Goal: Task Accomplishment & Management: Manage account settings

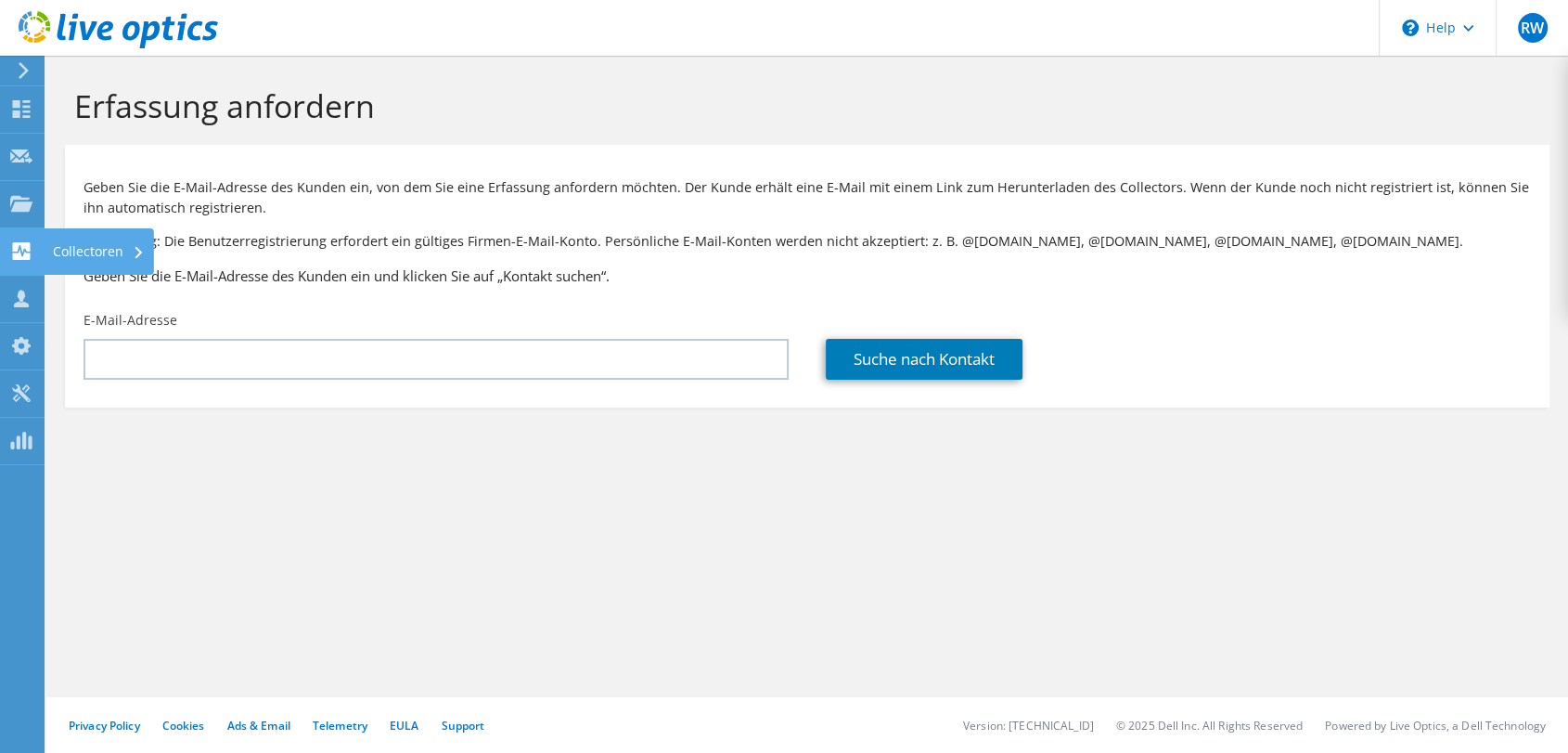
click at [19, 243] on use at bounding box center [22, 252] width 18 height 18
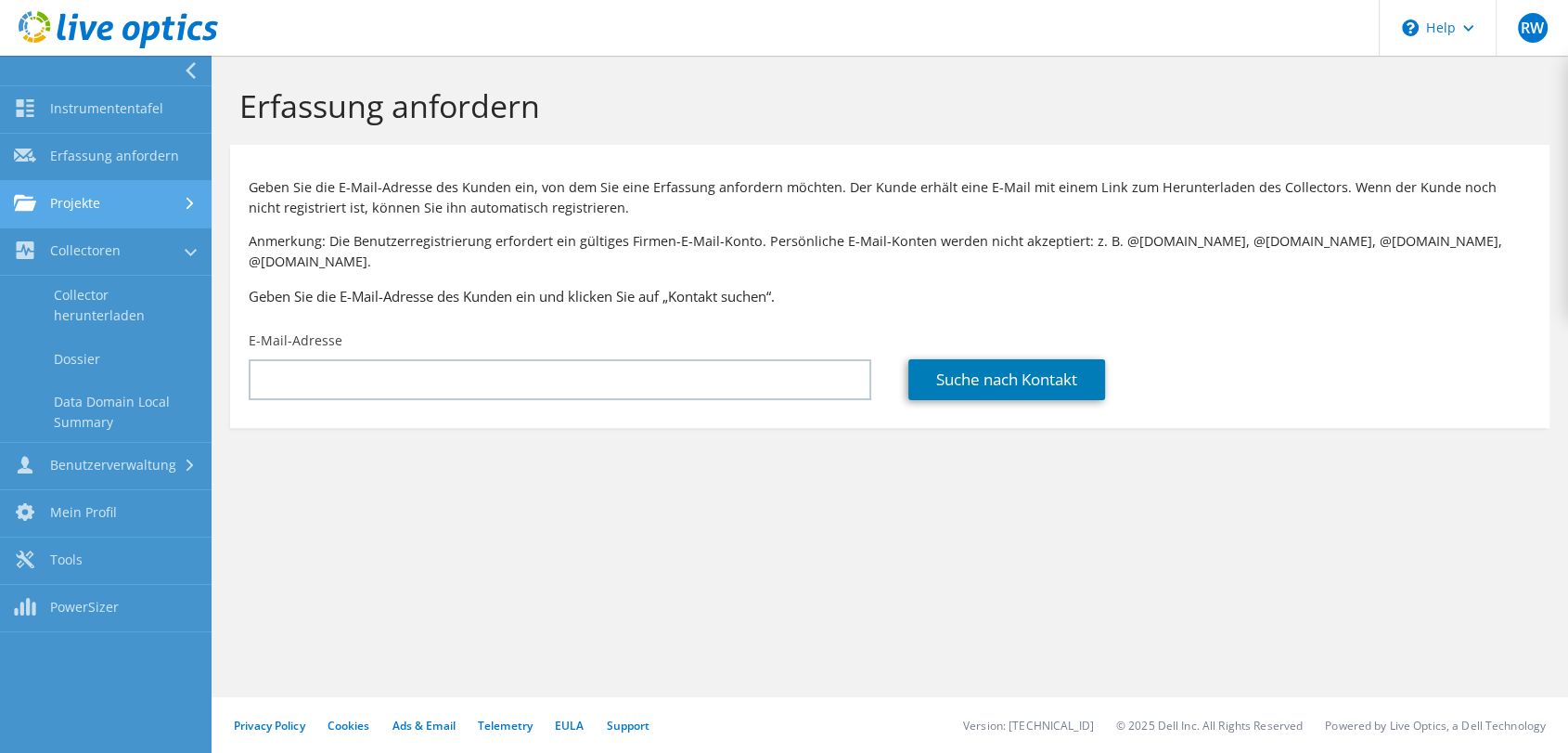
click at [91, 205] on link "Projekte" at bounding box center [105, 205] width 212 height 48
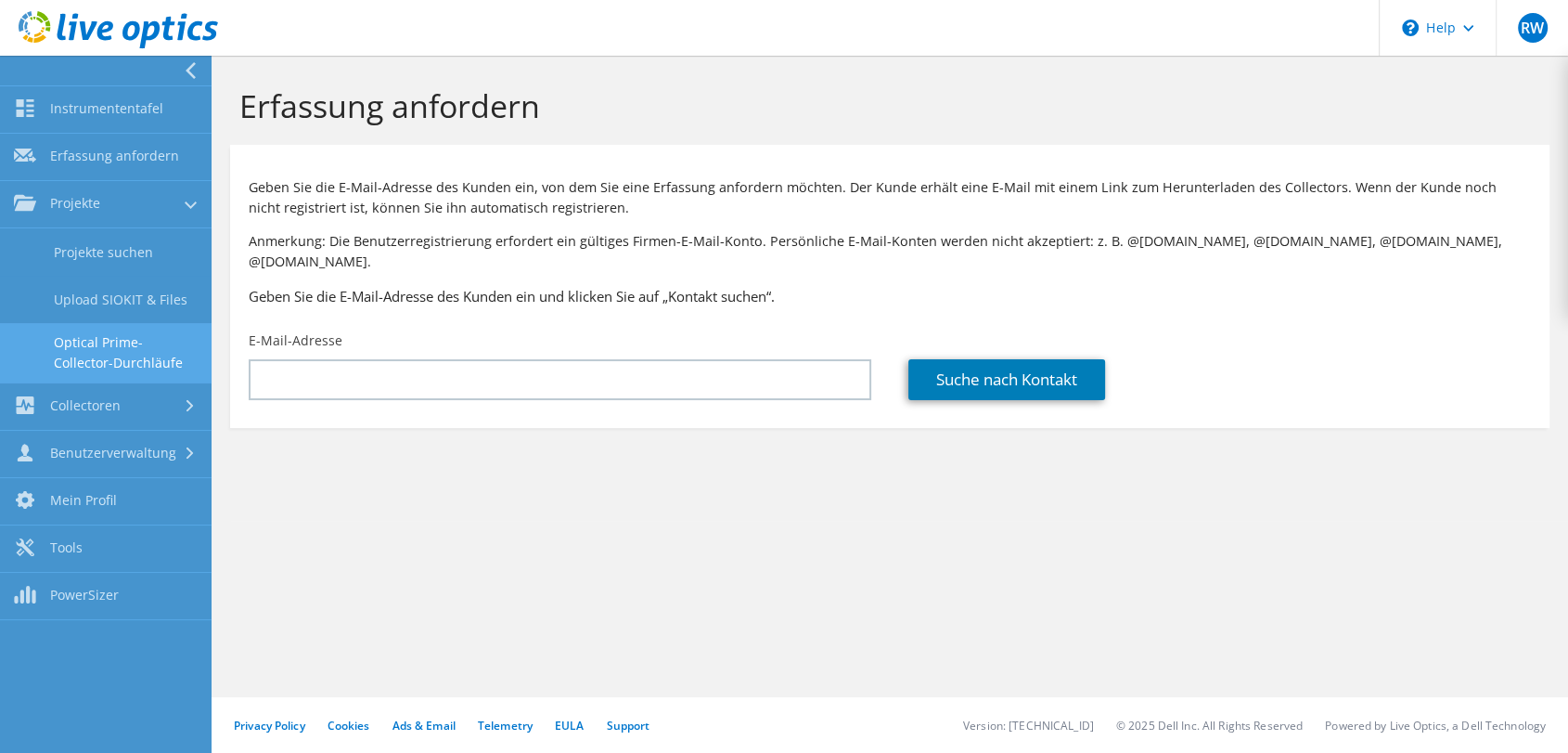
click at [92, 338] on link "Optical Prime-Collector-Durchläufe" at bounding box center [105, 353] width 212 height 60
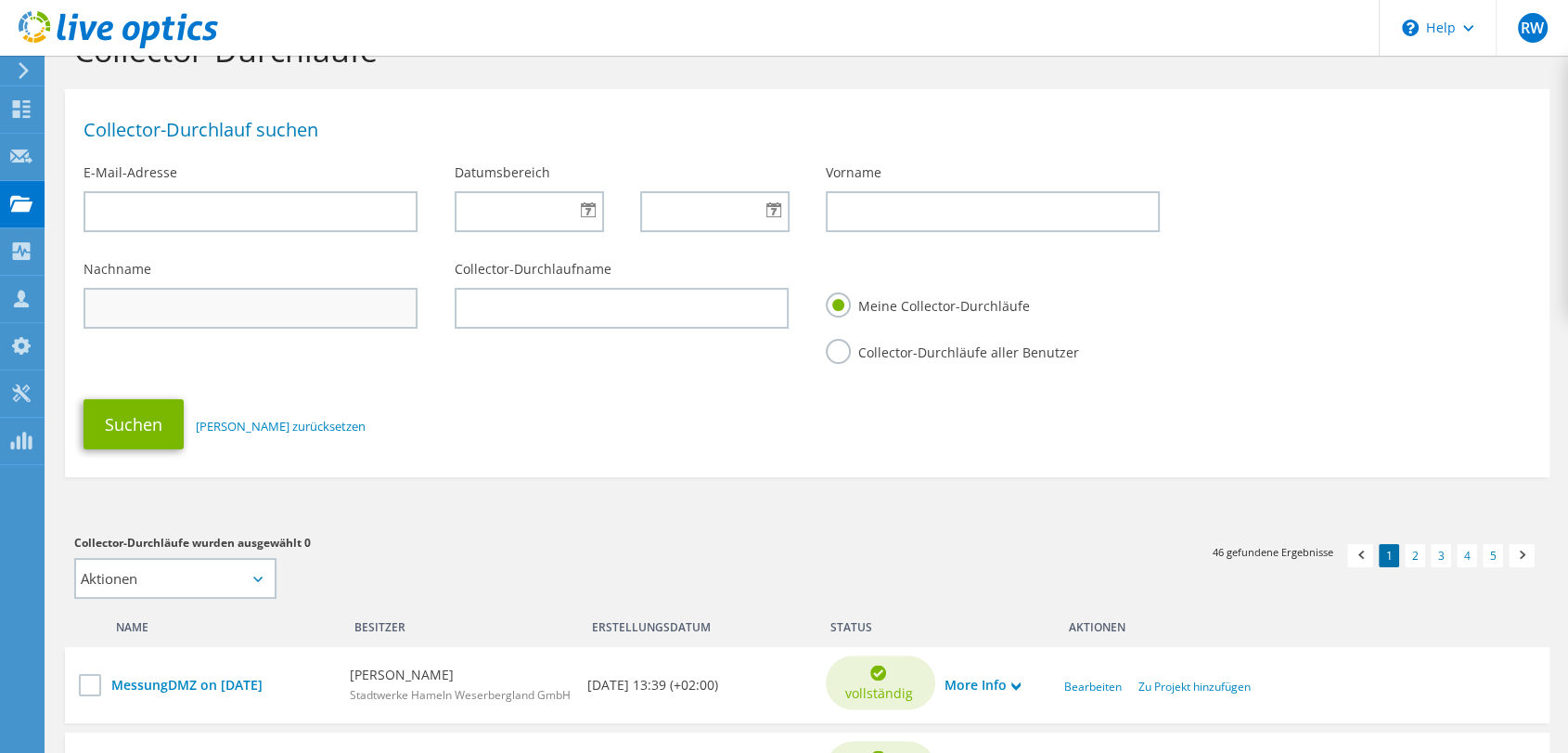
scroll to position [309, 0]
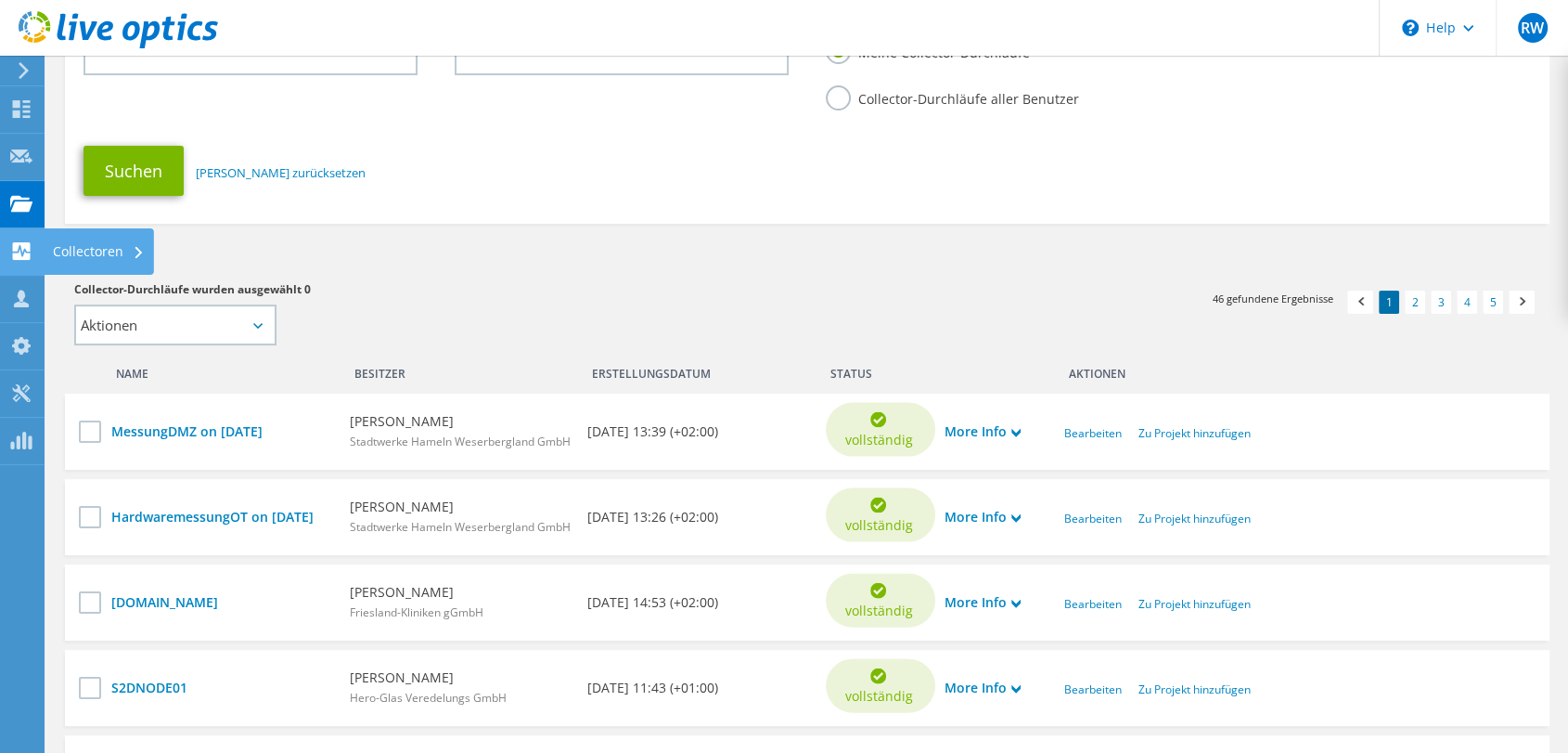
click at [14, 251] on icon at bounding box center [21, 252] width 22 height 18
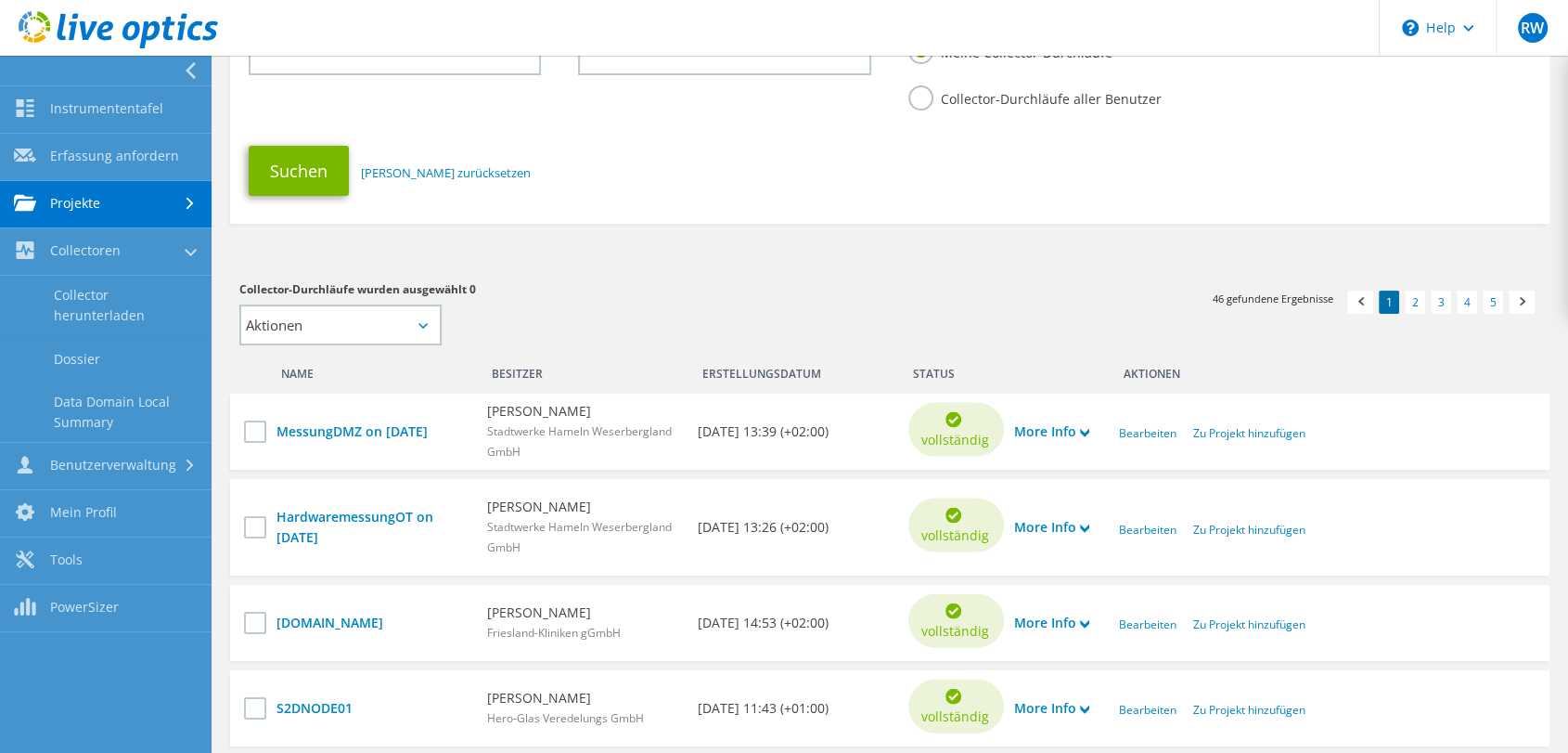
click at [187, 198] on icon at bounding box center [190, 204] width 7 height 12
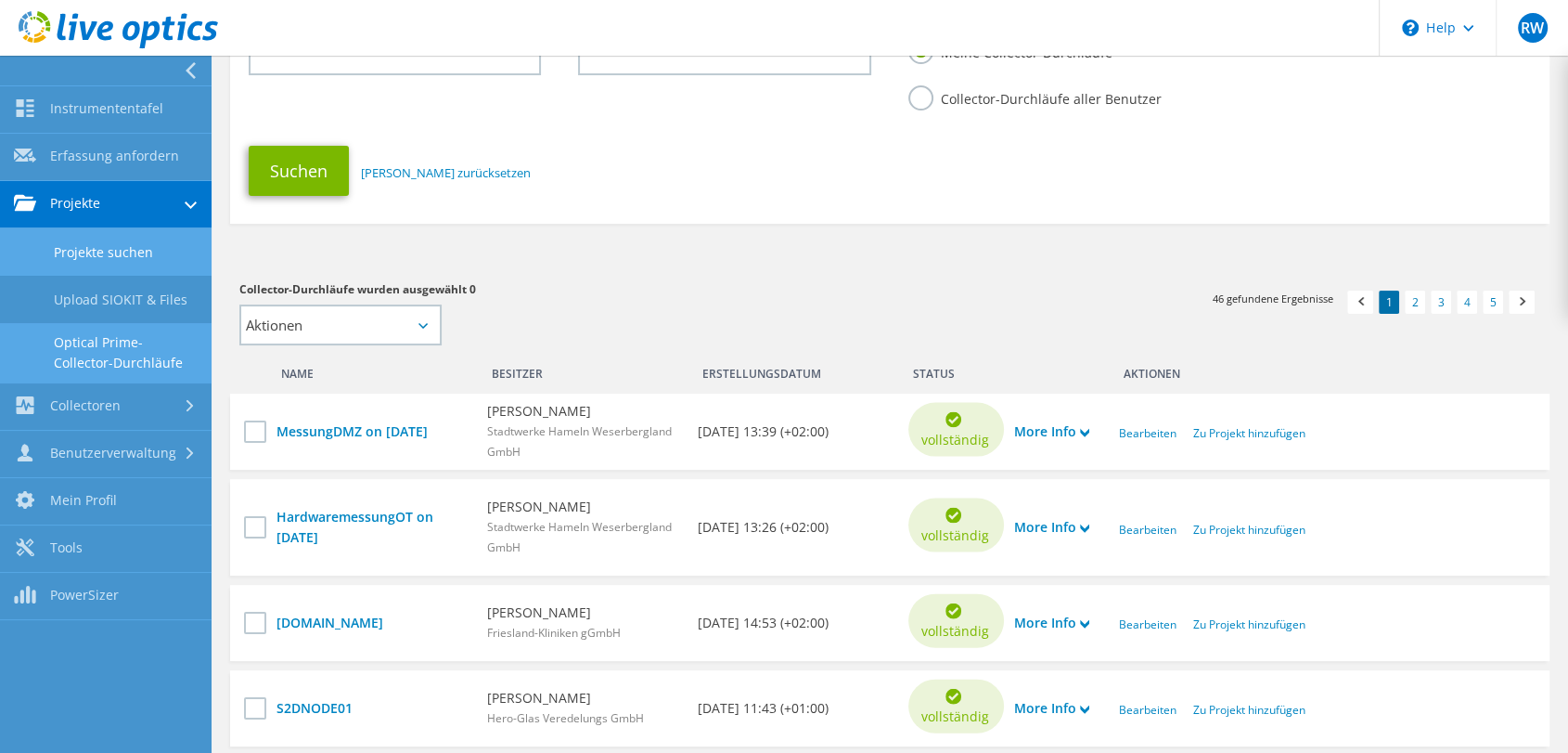
click at [118, 247] on link "Projekte suchen" at bounding box center [105, 253] width 212 height 48
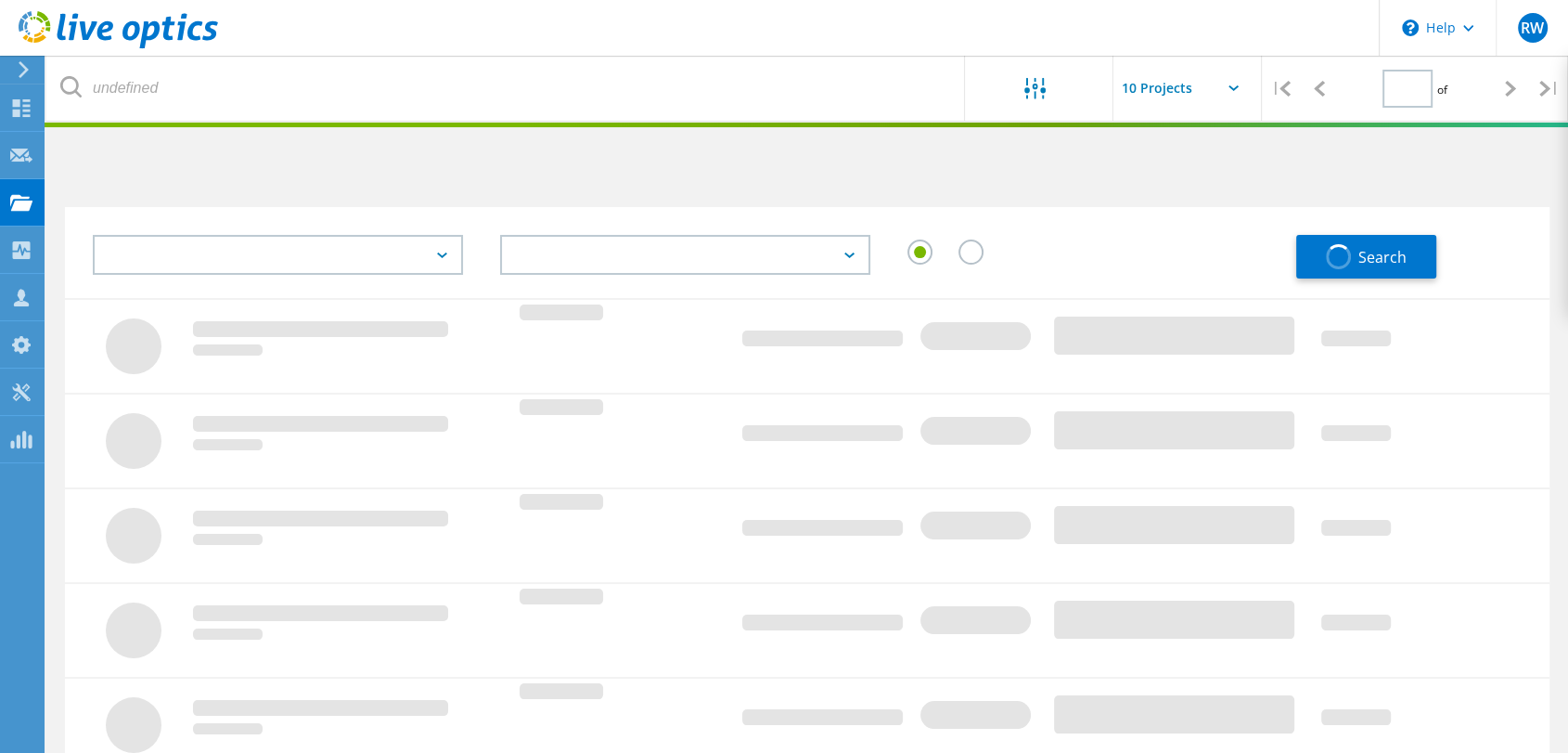
type input "1"
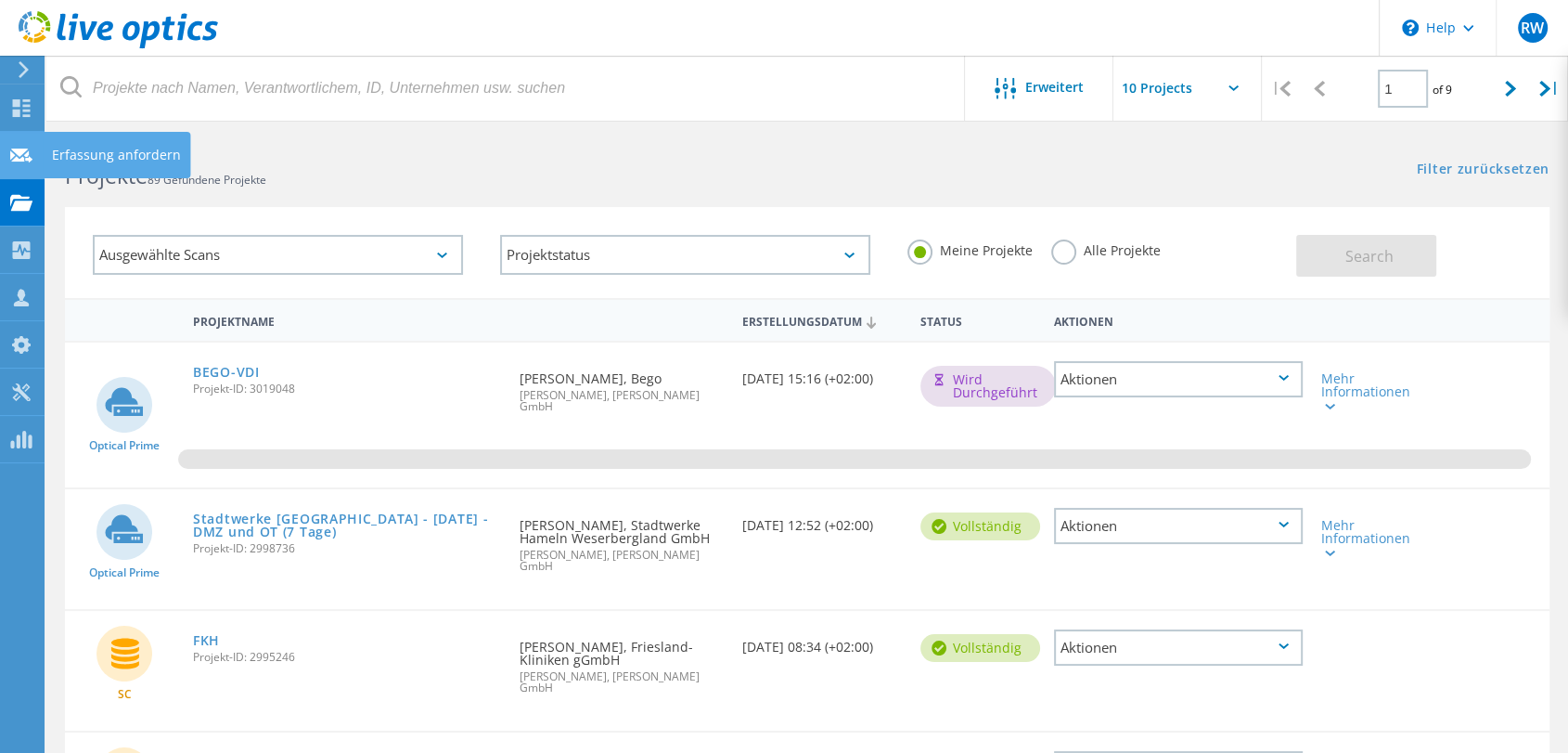
click at [16, 154] on icon at bounding box center [21, 155] width 22 height 18
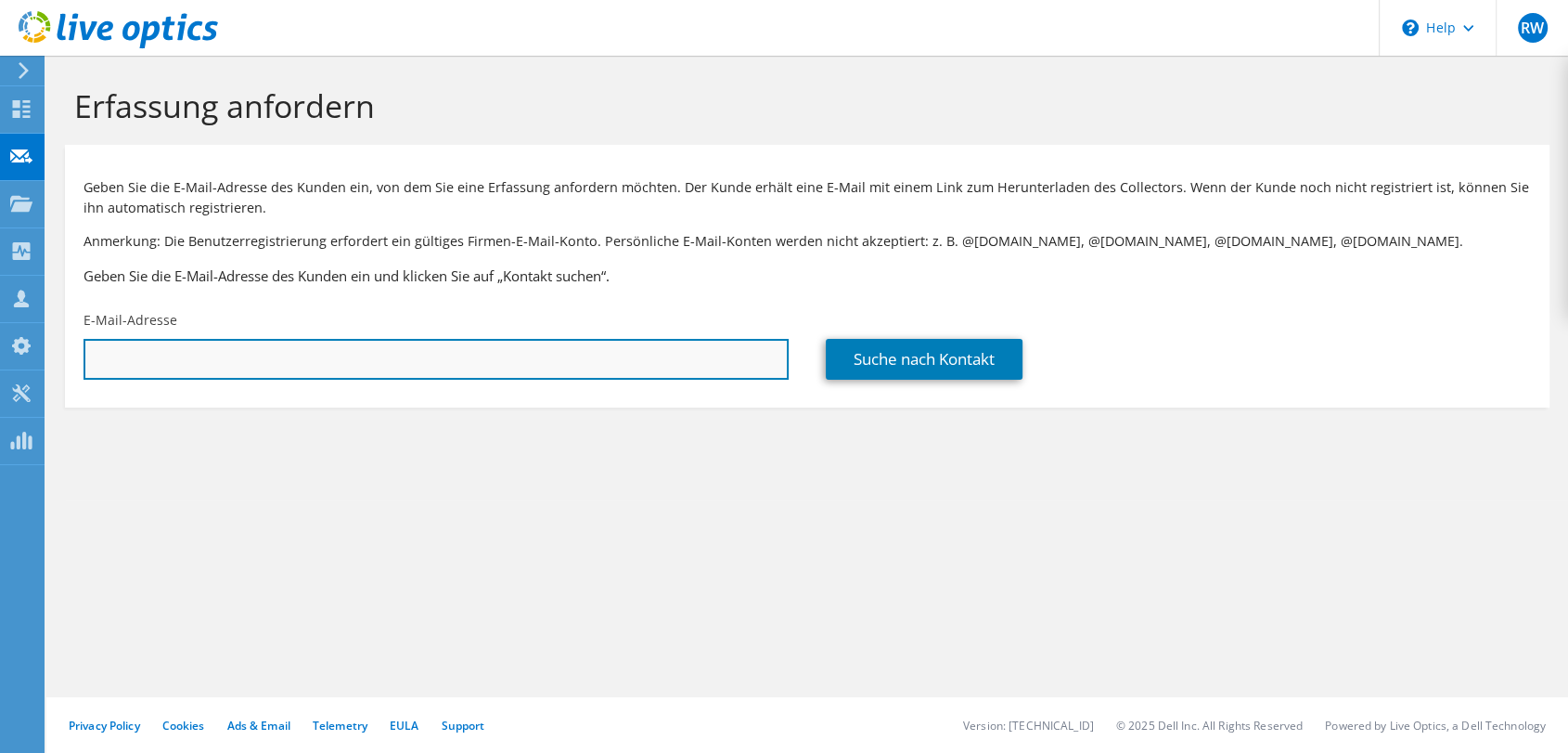
click at [104, 340] on input "text" at bounding box center [436, 359] width 705 height 41
type input "philipp.wehling@bego.com"
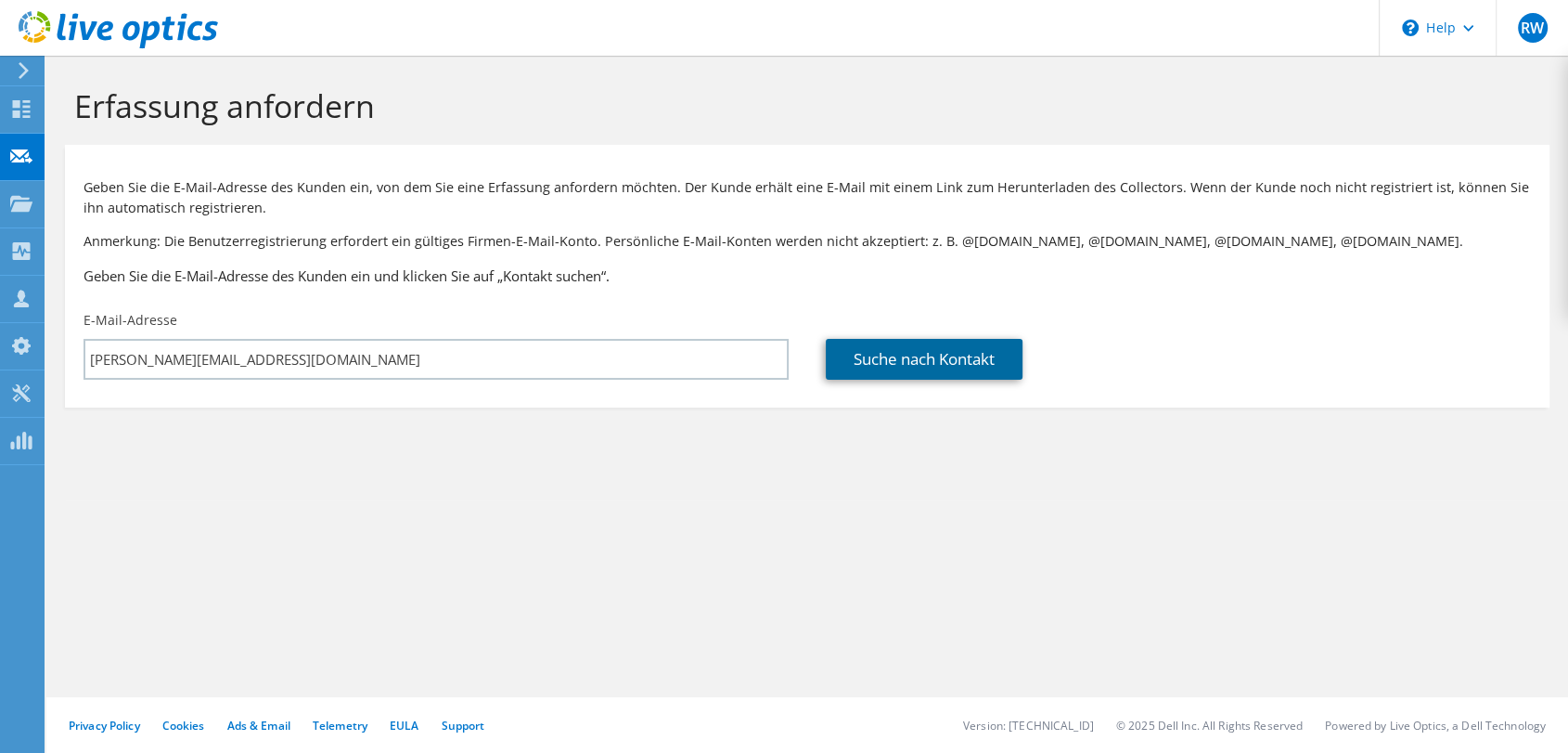
click at [920, 364] on link "Suche nach Kontakt" at bounding box center [924, 359] width 197 height 41
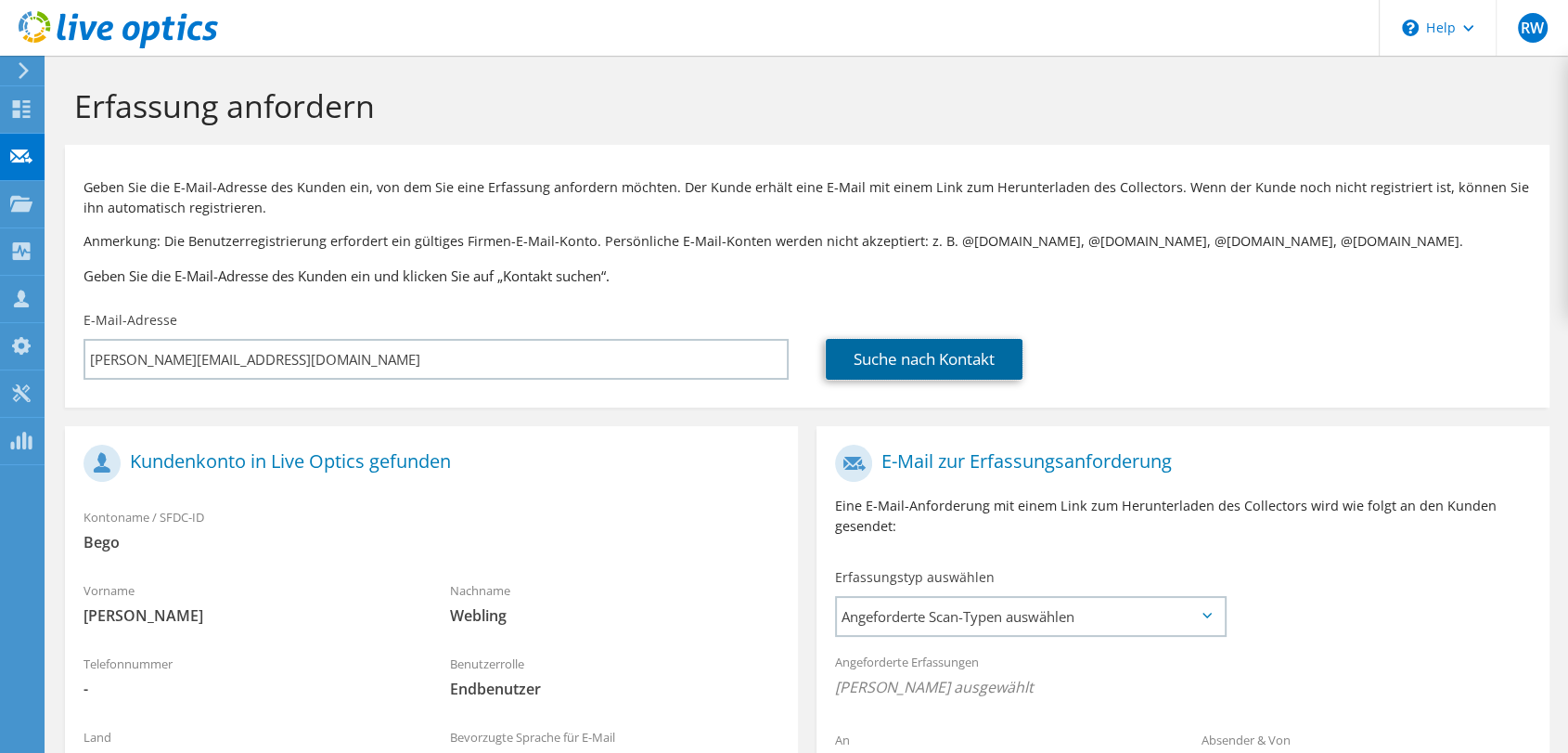
scroll to position [304, 0]
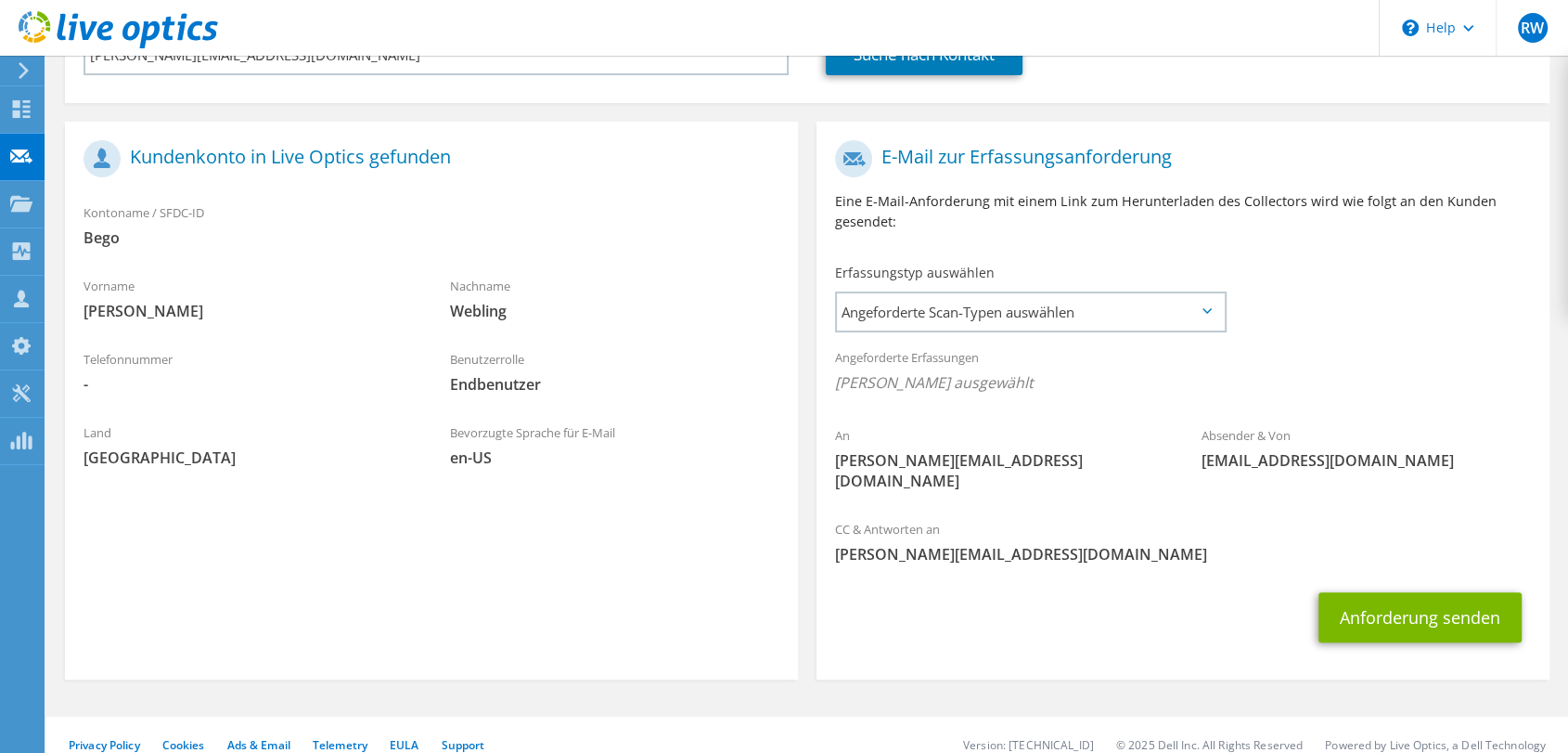
click at [472, 309] on span "Webling" at bounding box center [614, 310] width 329 height 21
click at [14, 298] on icon at bounding box center [21, 298] width 22 height 18
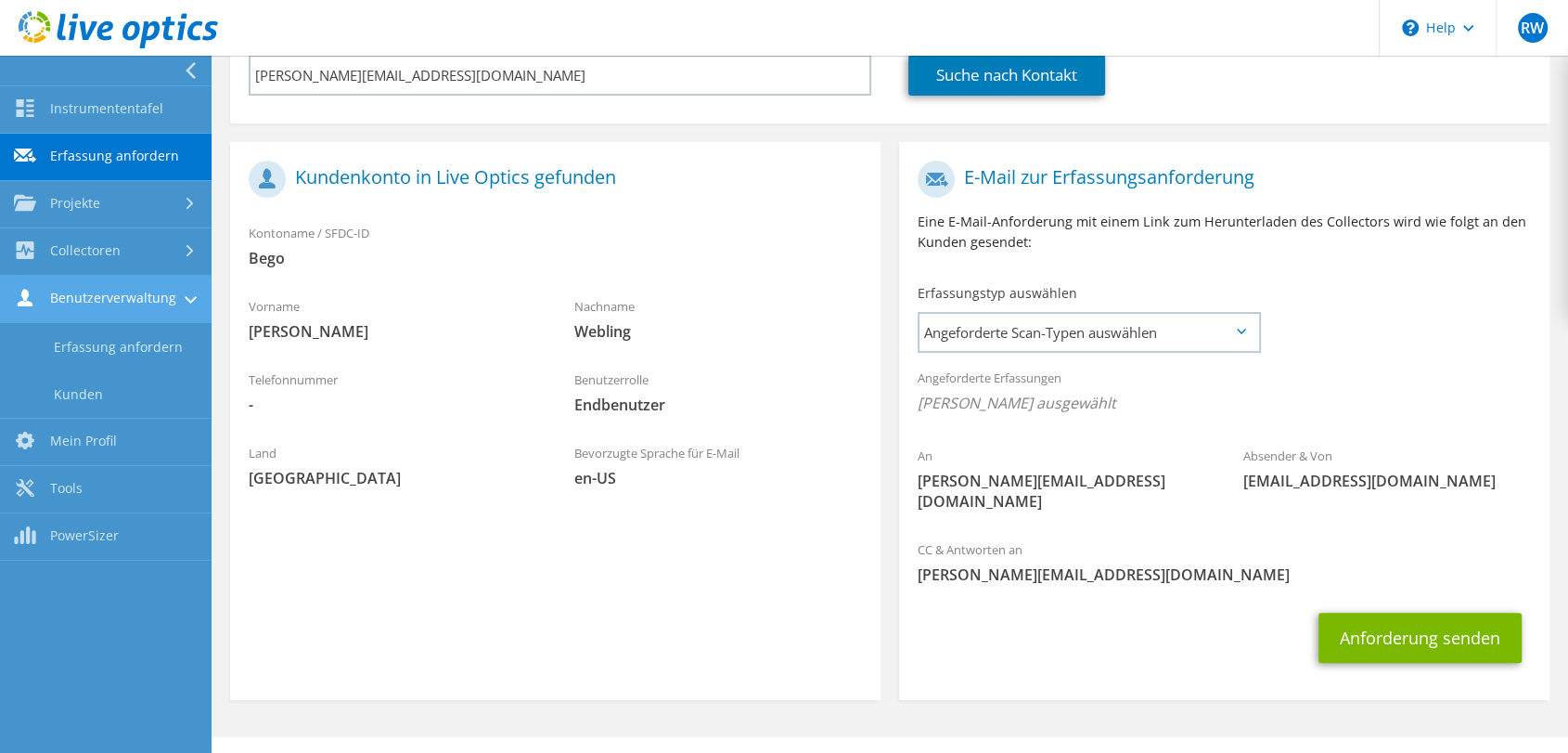
click at [114, 292] on link "Benutzerverwaltung" at bounding box center [105, 299] width 212 height 48
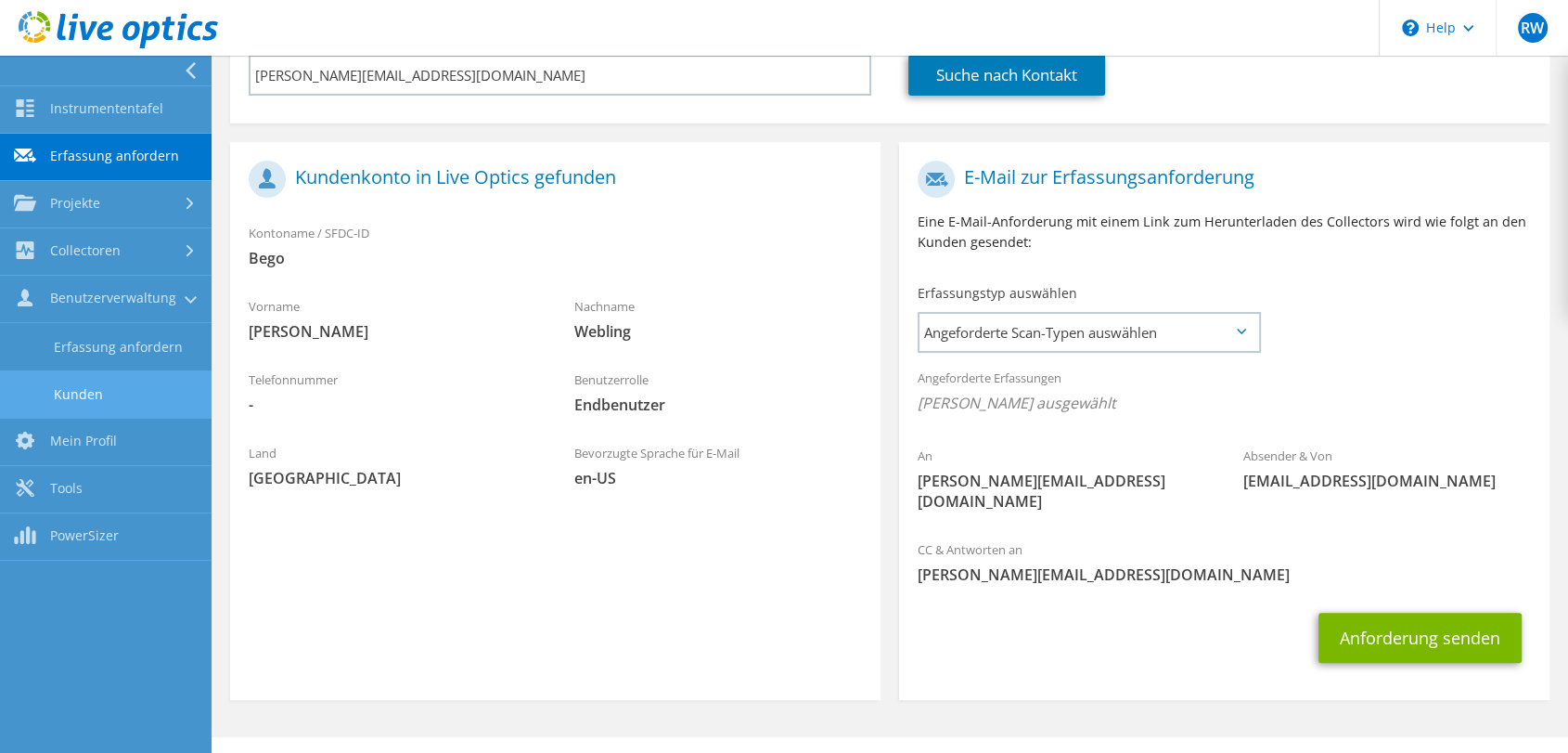
click at [78, 395] on link "Kunden" at bounding box center [105, 394] width 212 height 48
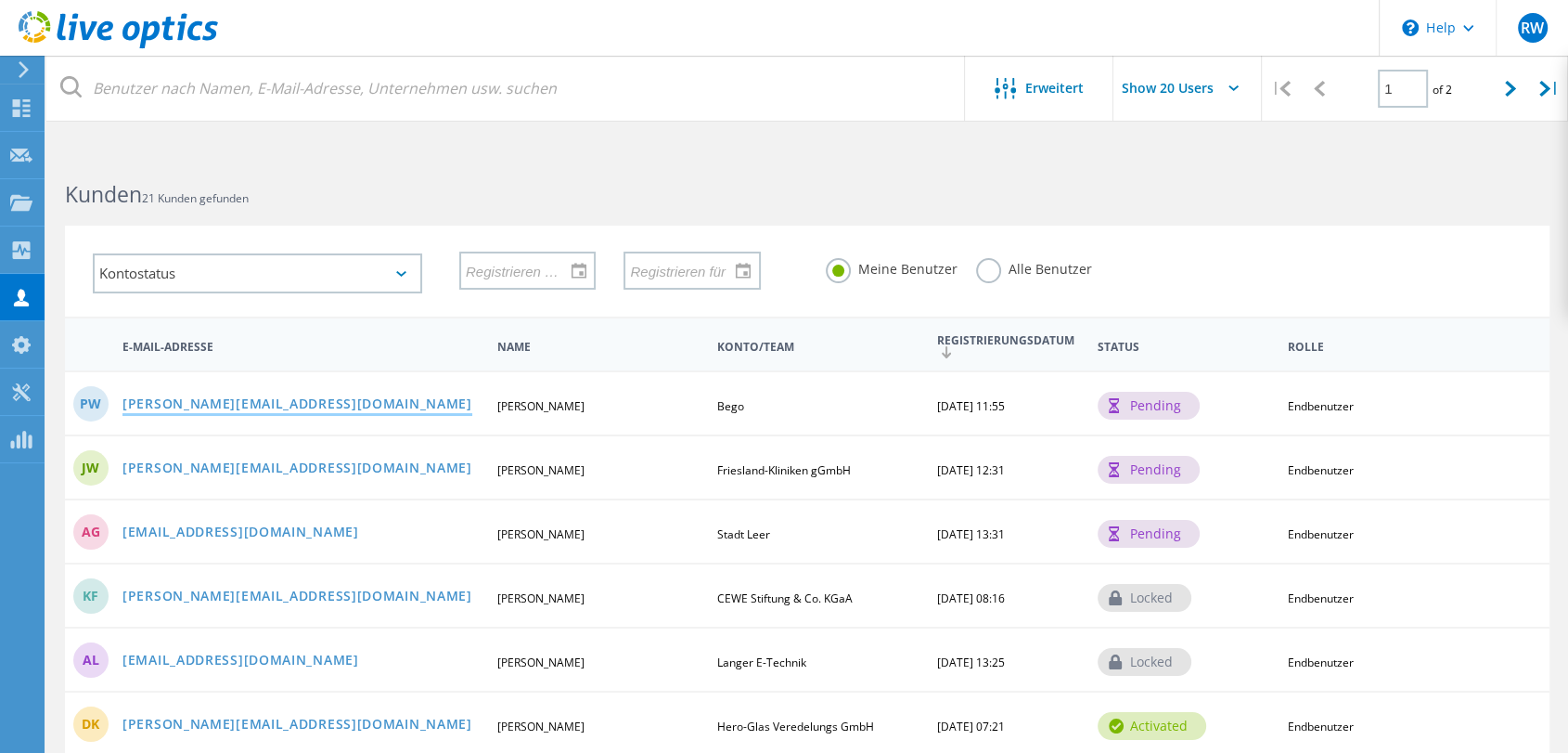
click at [181, 403] on link "philipp.wehling@bego.com" at bounding box center [297, 405] width 350 height 16
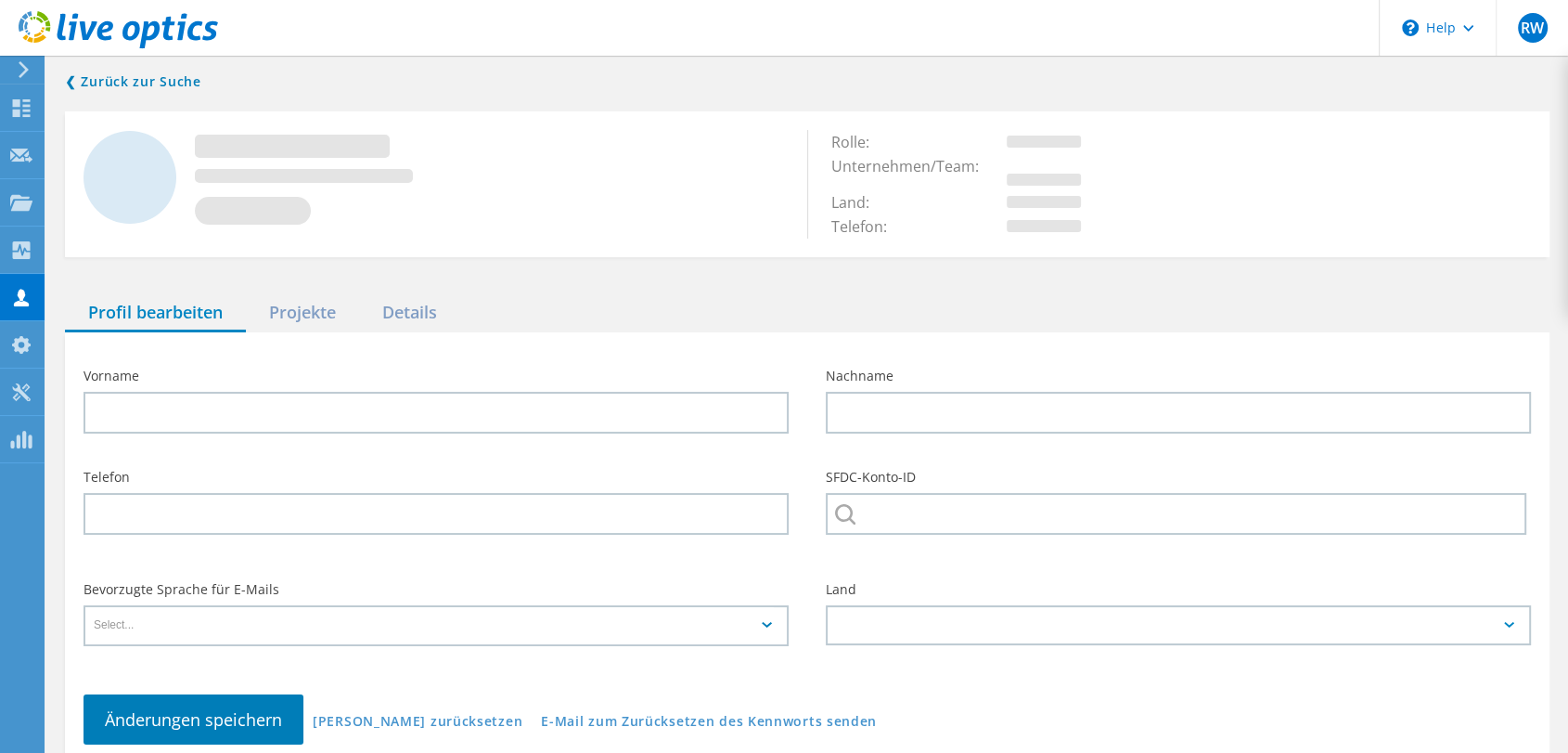
type input "Philipp"
type input "Webling"
type input "Bego"
type input "English"
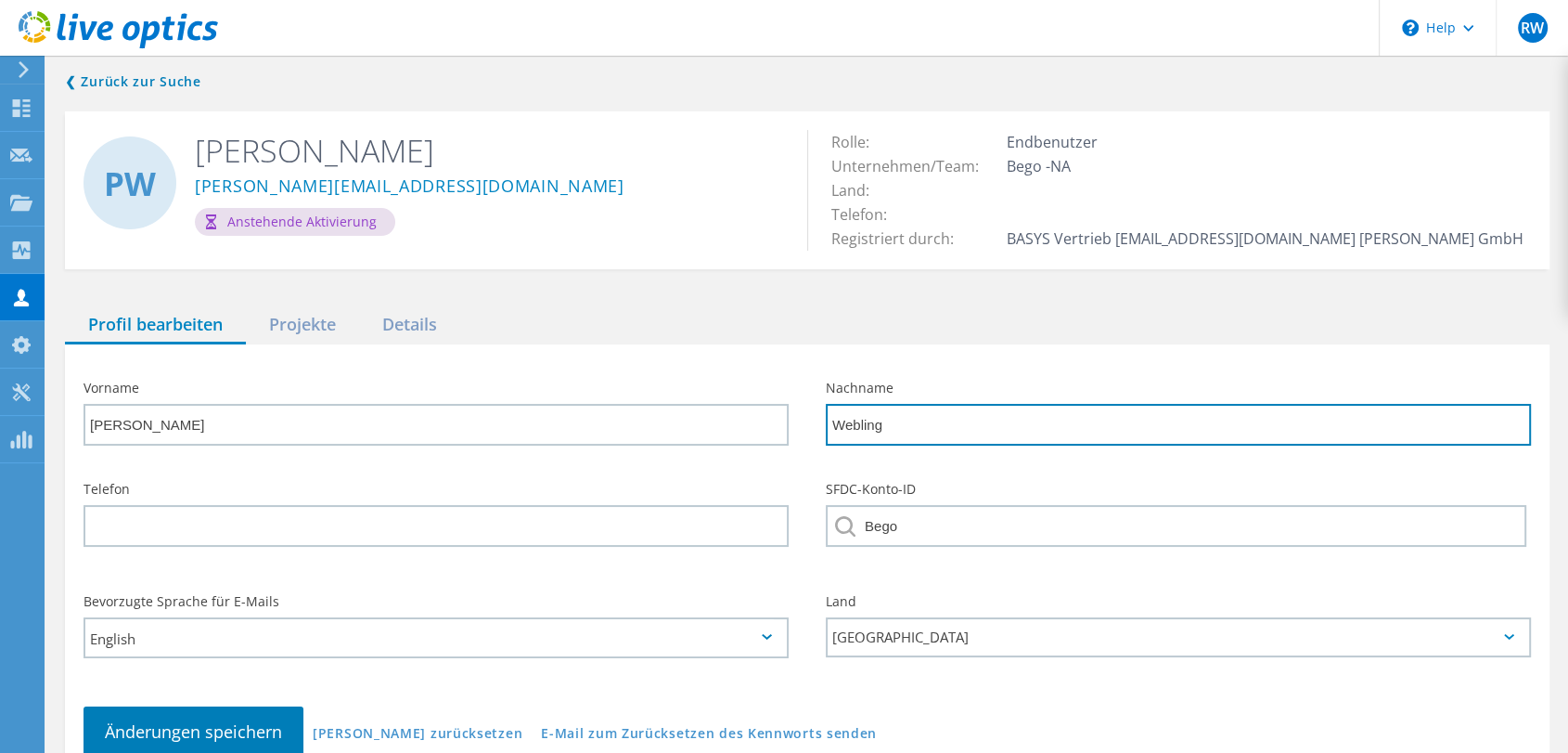
click at [861, 422] on input "Webling" at bounding box center [1177, 425] width 705 height 42
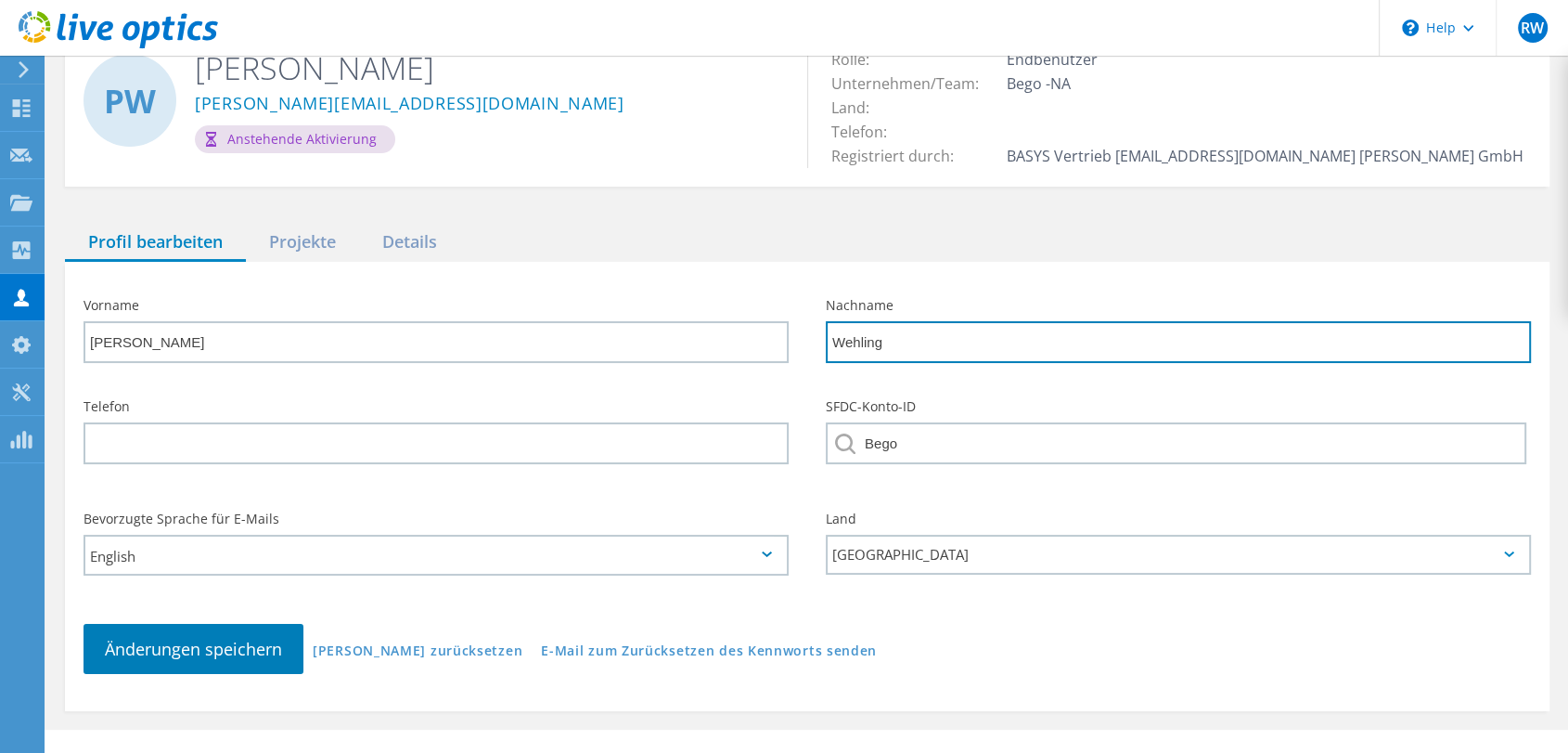
scroll to position [117, 0]
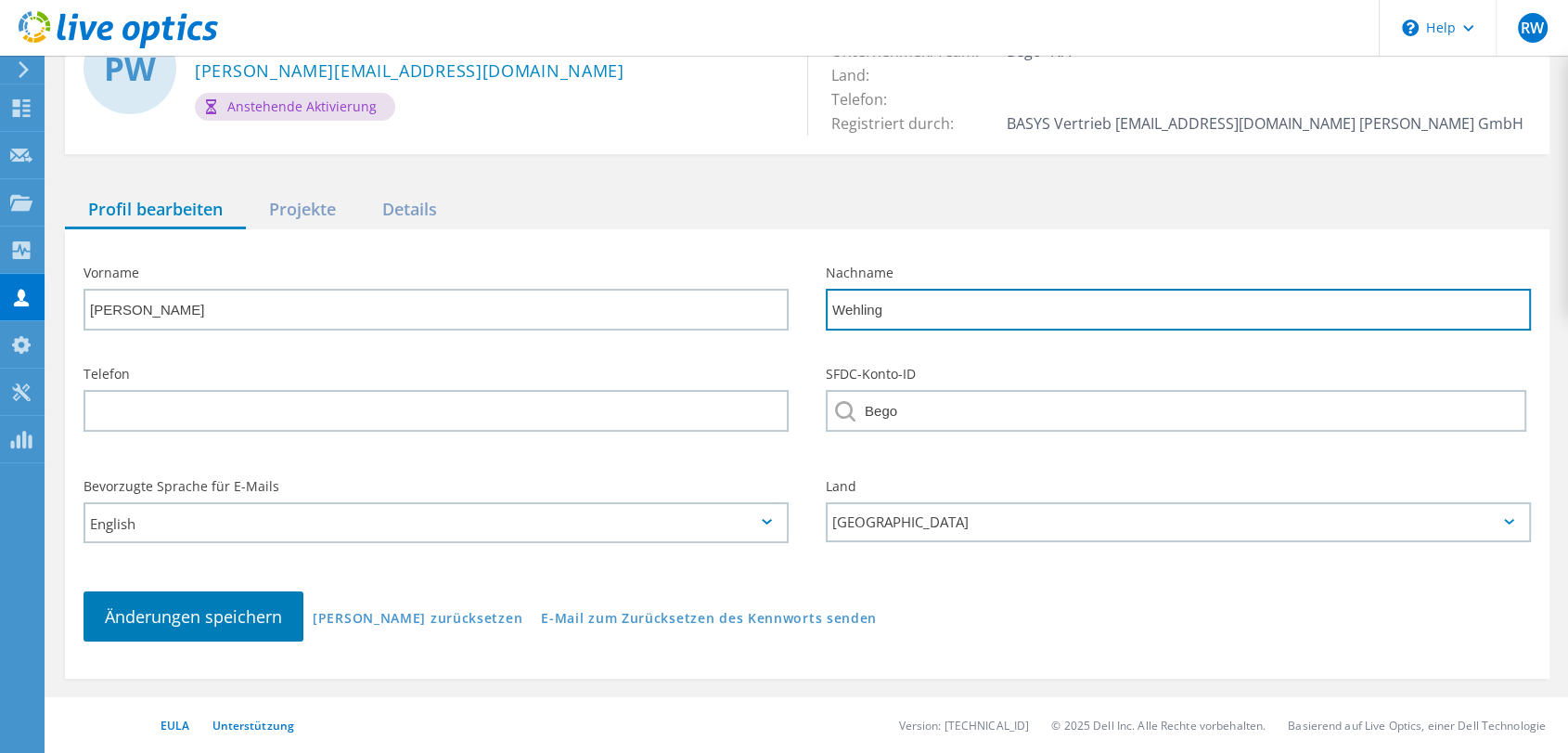
type input "Wehling"
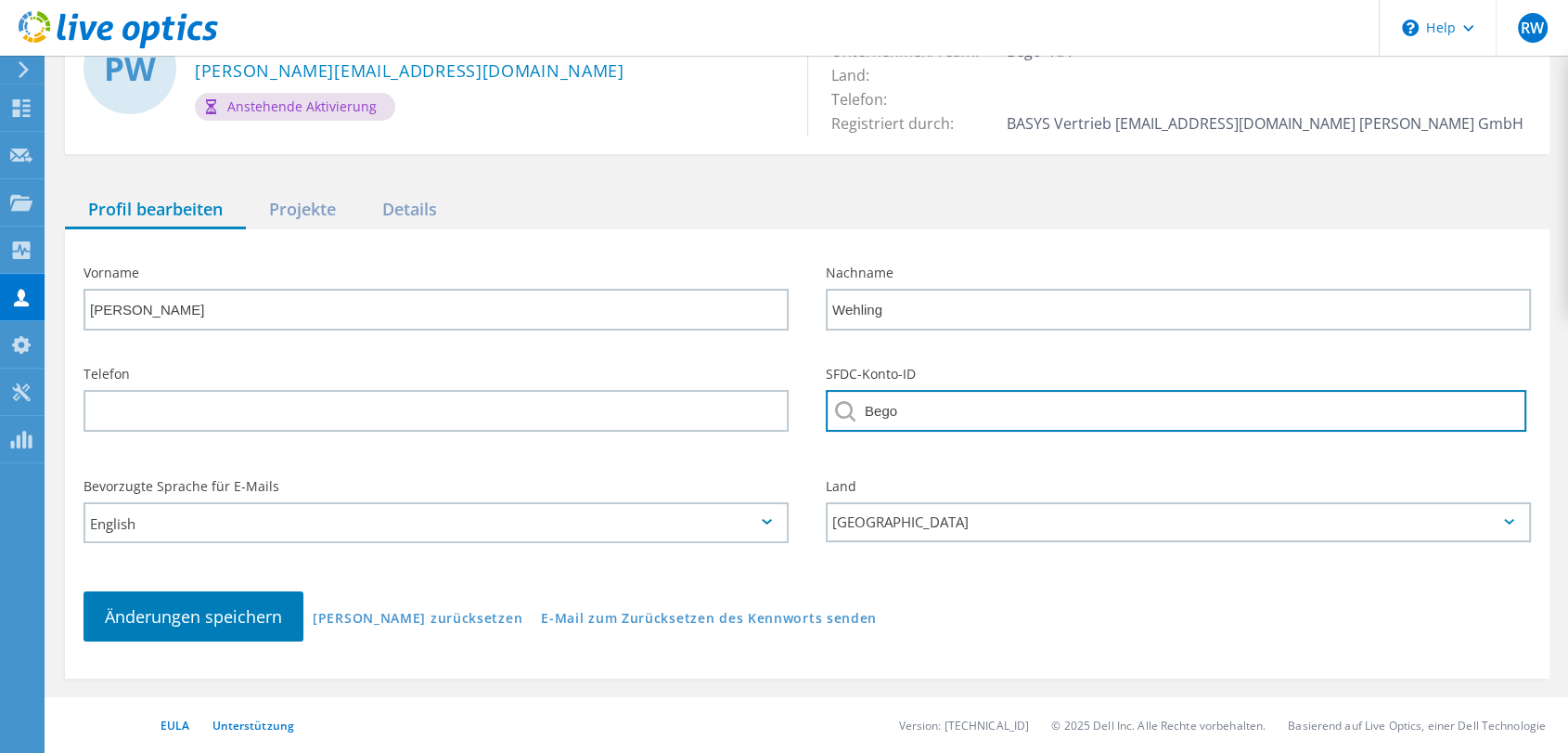
drag, startPoint x: 897, startPoint y: 408, endPoint x: 868, endPoint y: 403, distance: 29.4
click at [868, 403] on input "Bego" at bounding box center [1175, 411] width 700 height 42
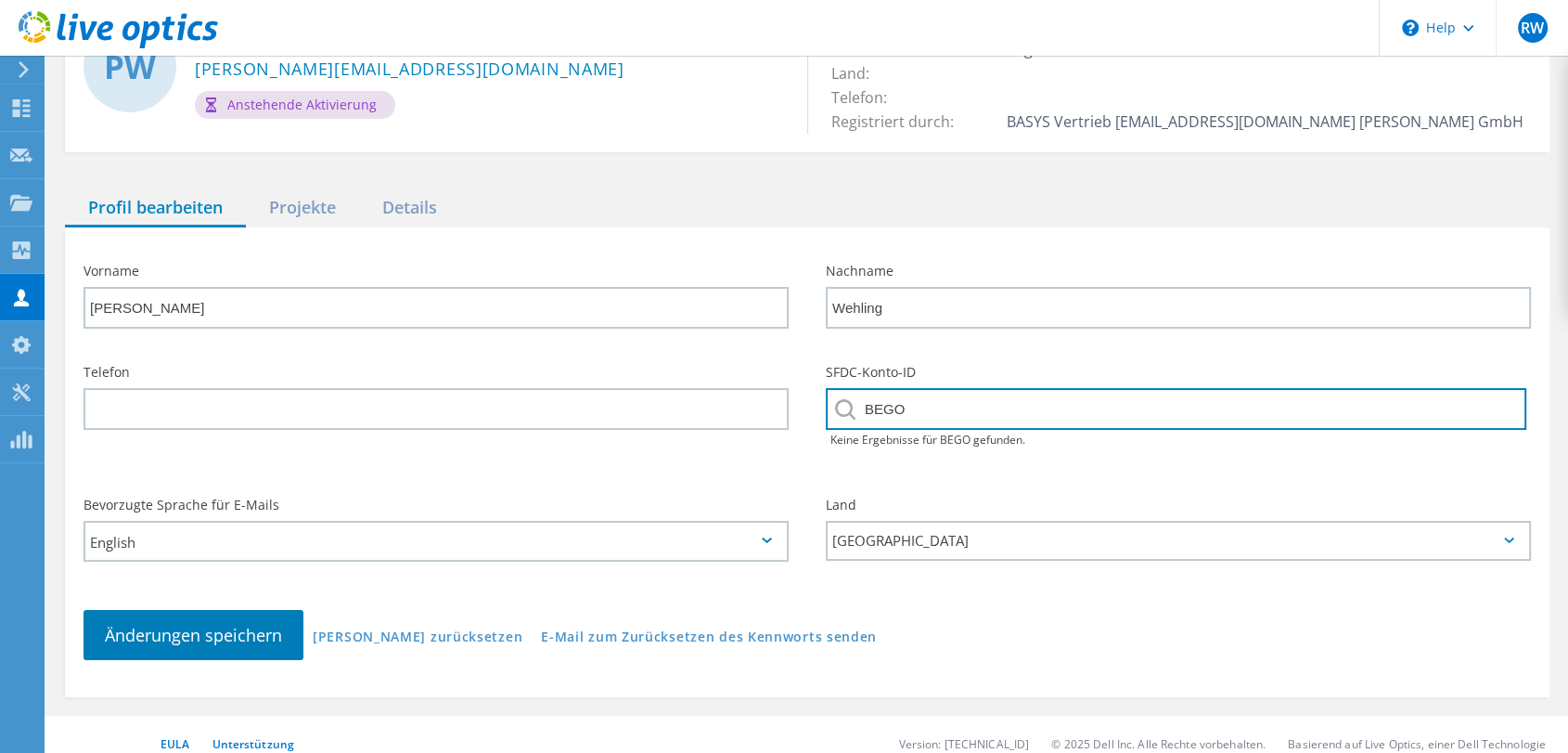
type input "BEGO"
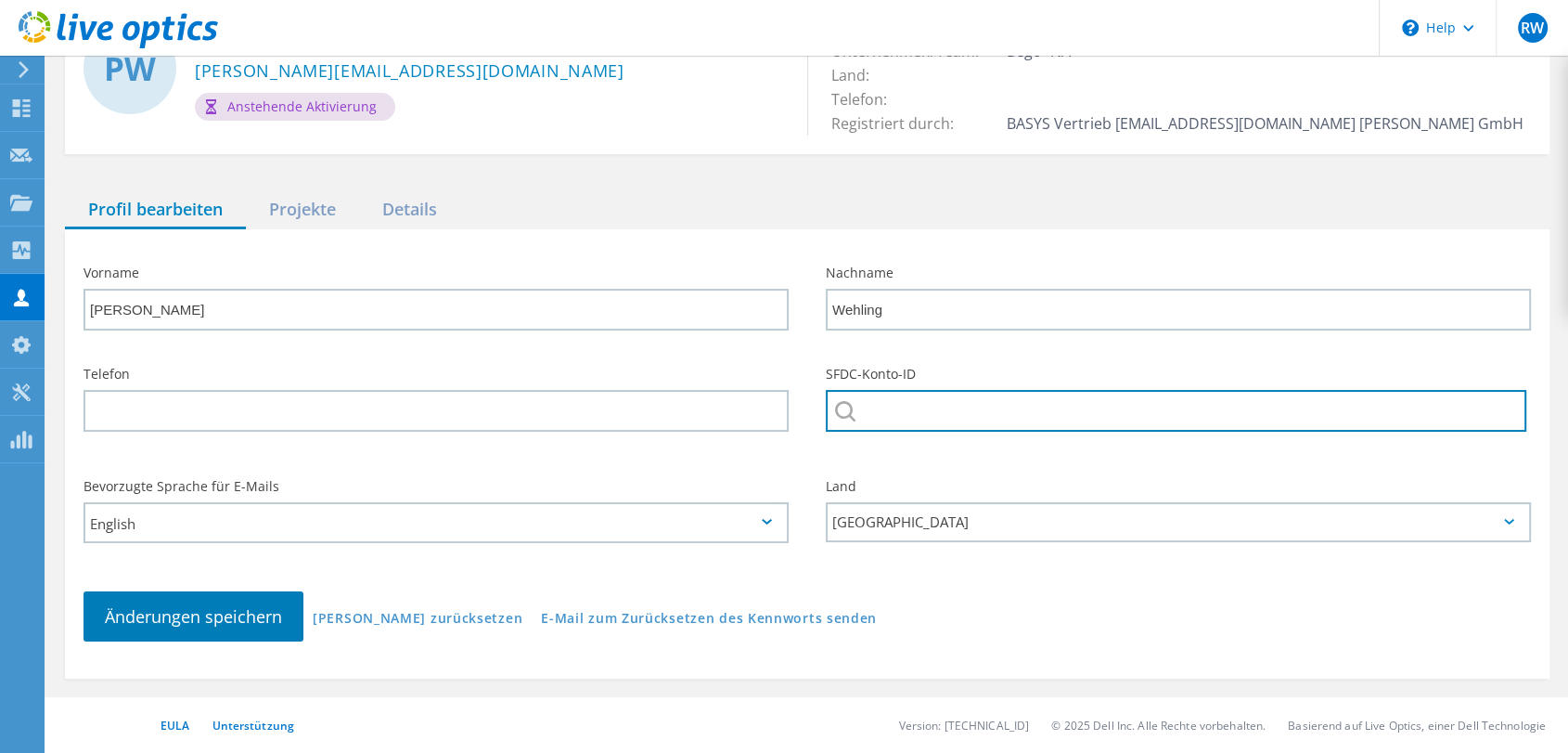
click at [868, 421] on input "text" at bounding box center [1175, 411] width 700 height 42
paste input "https://www.nvidia.com/en-us/data-center/graphics-cards-for-virtualization/"
type input "https://www.nvidia.com/en-us/data-center/graphics-cards-for-virtualization/"
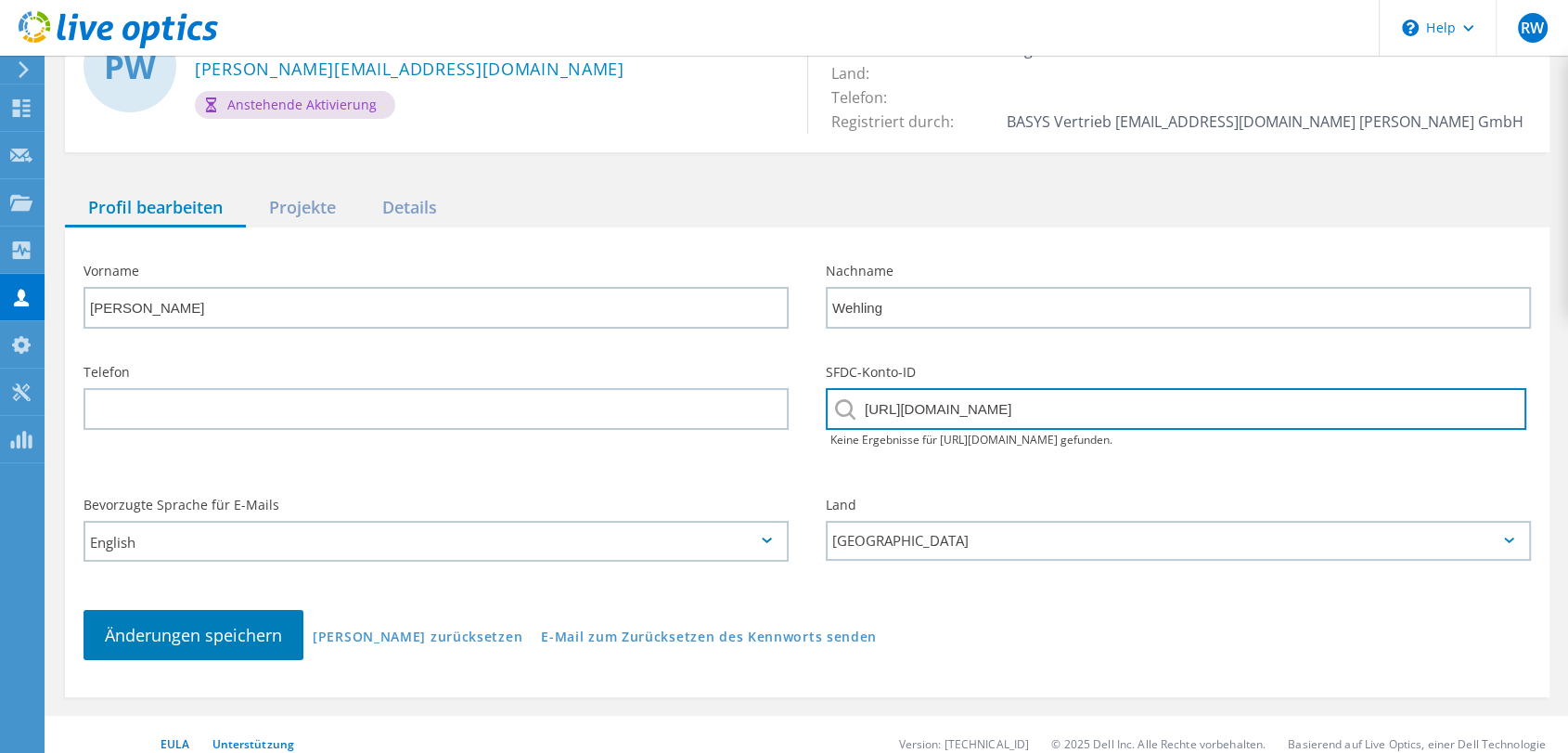
drag, startPoint x: 1347, startPoint y: 407, endPoint x: 772, endPoint y: 461, distance: 577.5
click at [772, 461] on div "Telefon SFDC-Konto-ID https://www.nvidia.com/en-us/data-center/graphics-cards-f…" at bounding box center [806, 413] width 1484 height 132
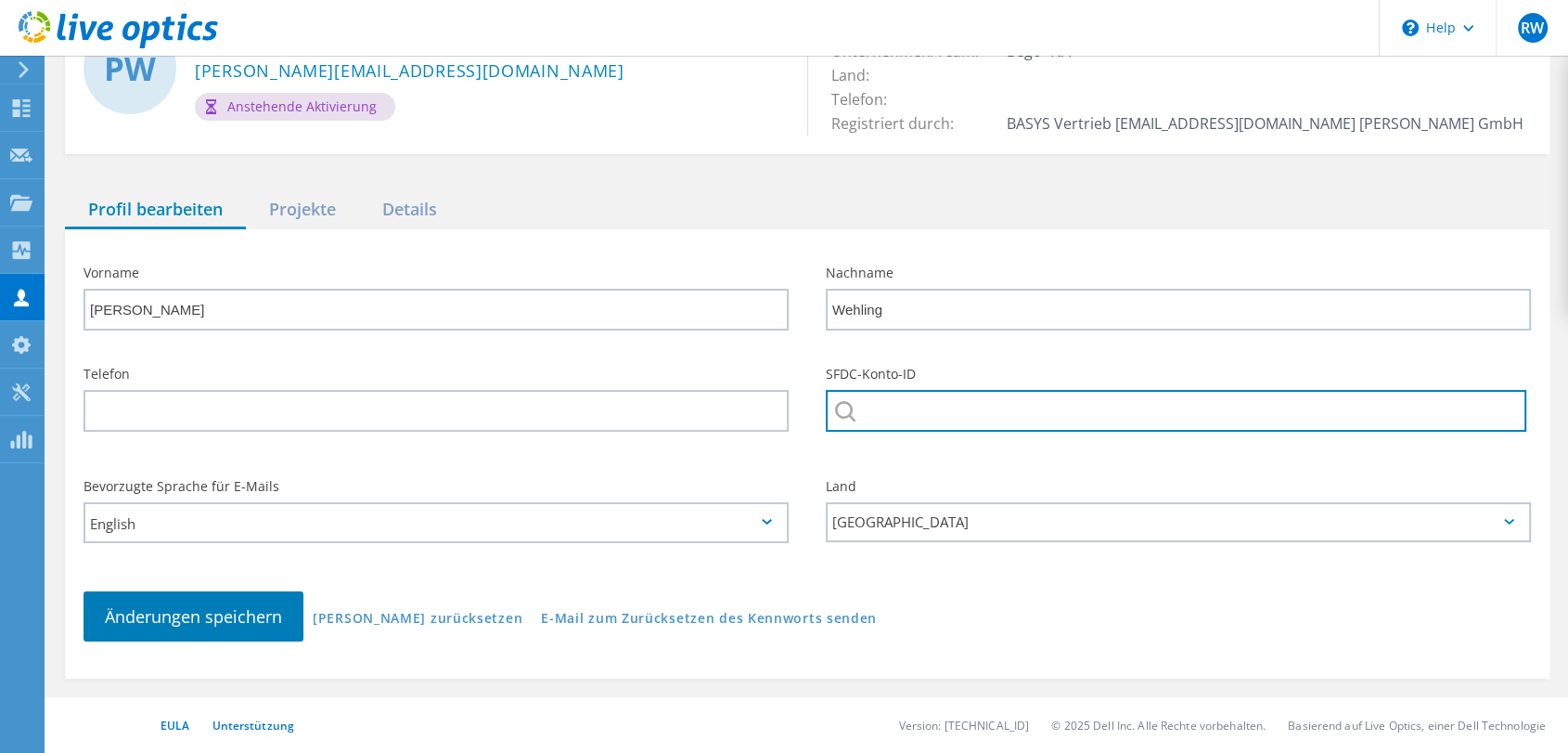
click at [894, 410] on input "text" at bounding box center [1175, 411] width 700 height 42
paste input "BEGO GmbH & Co. KG"
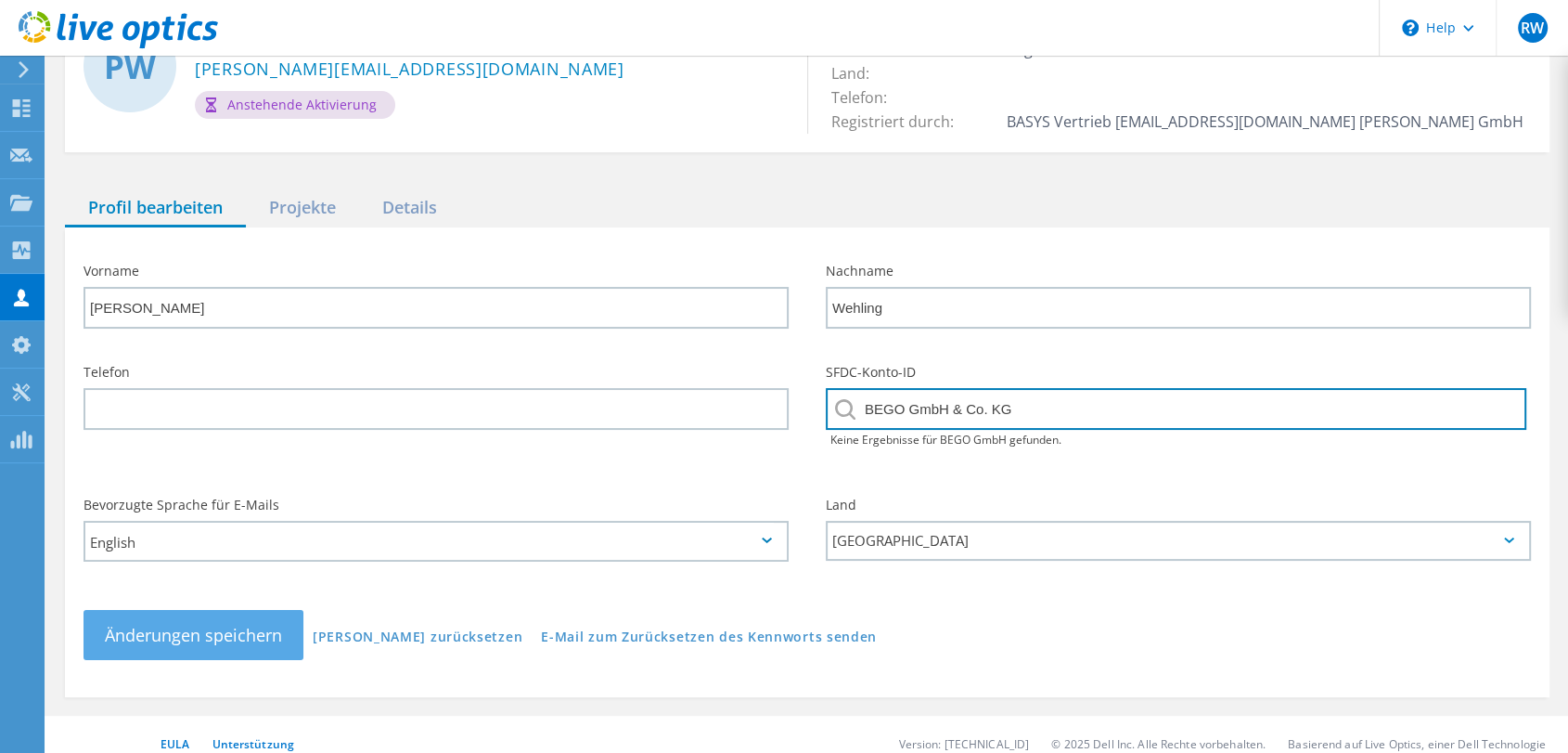
type input "BEGO GmbH & Co. KG"
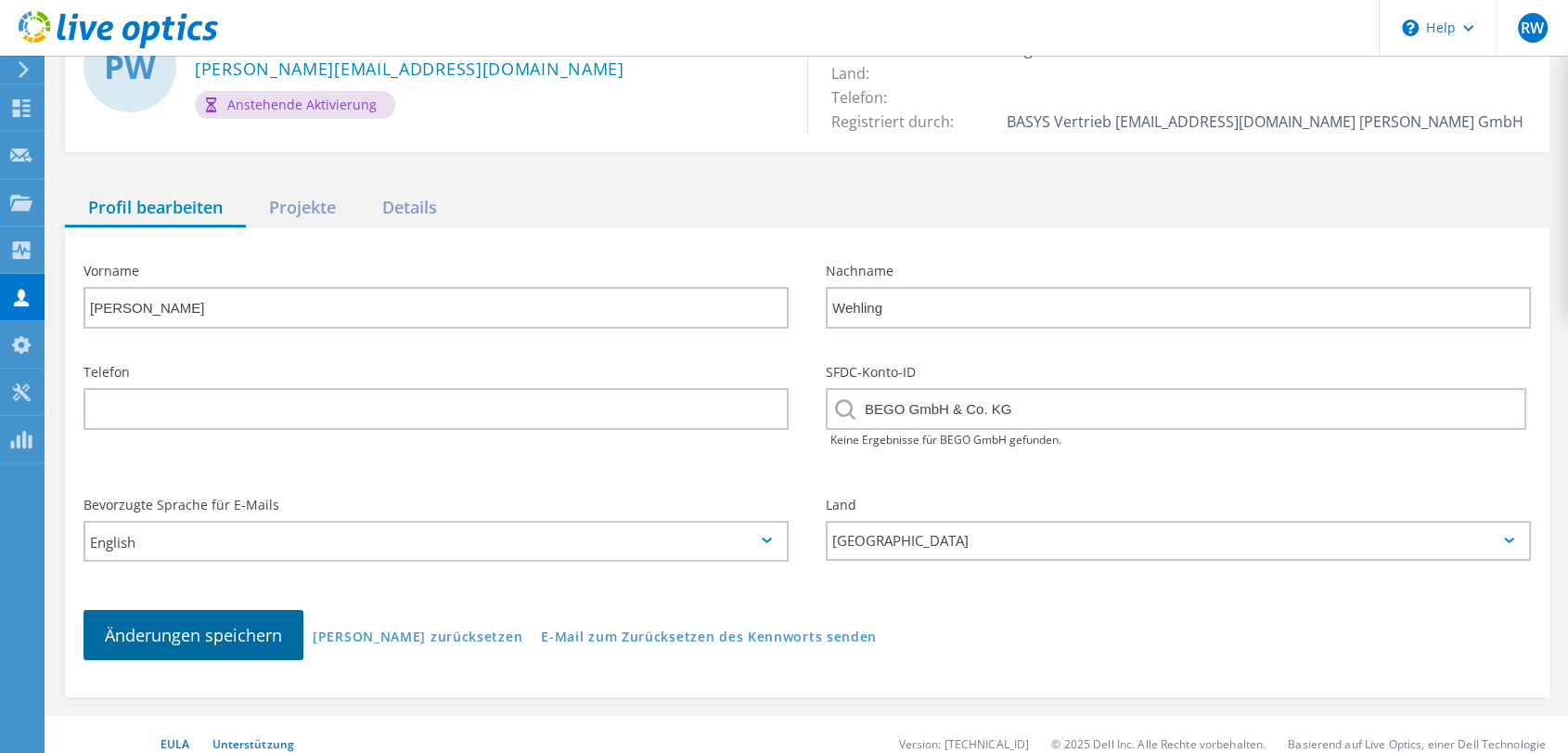
click at [159, 628] on span "Änderungen speichern" at bounding box center [193, 635] width 177 height 22
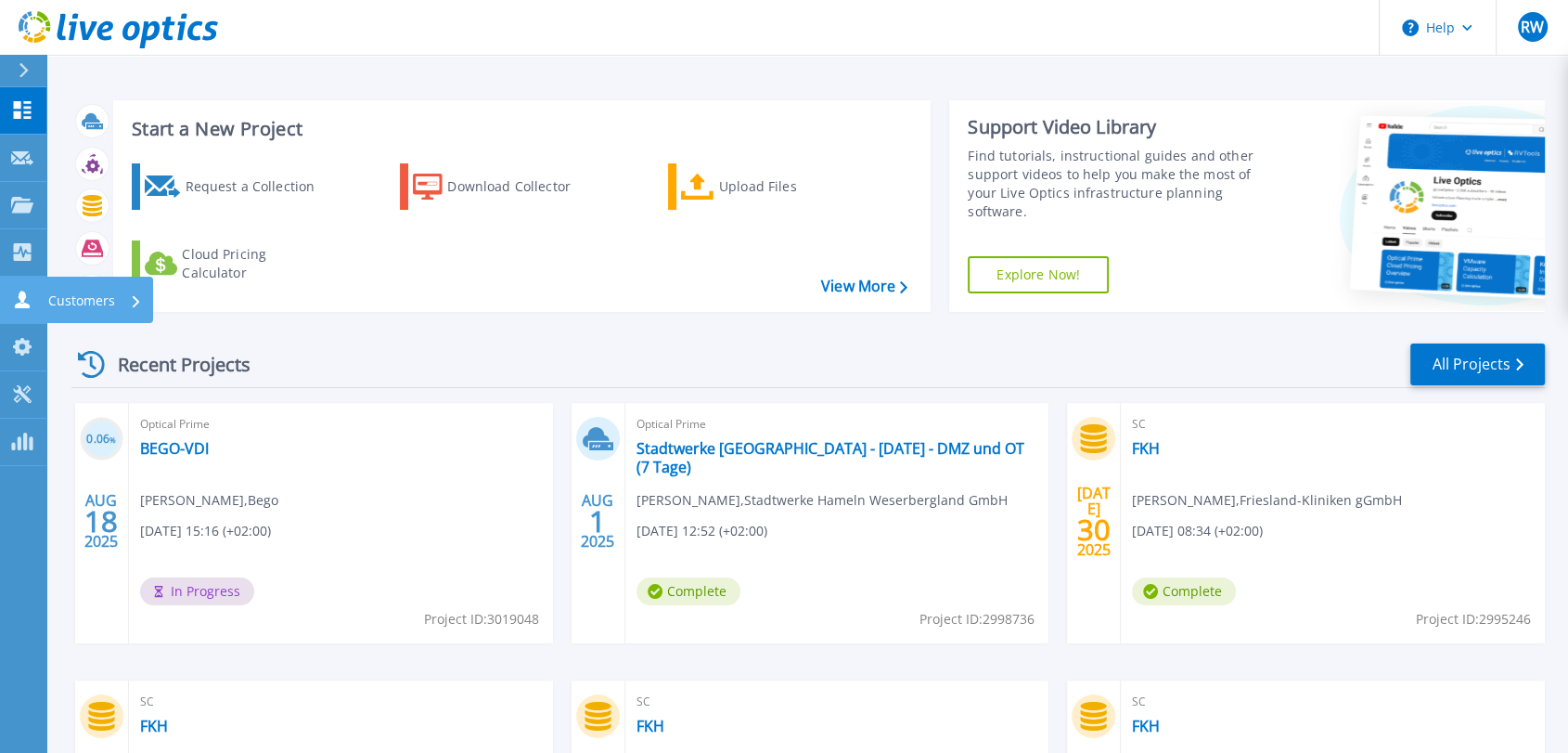
click at [21, 307] on link "Customers Customers" at bounding box center [23, 300] width 47 height 48
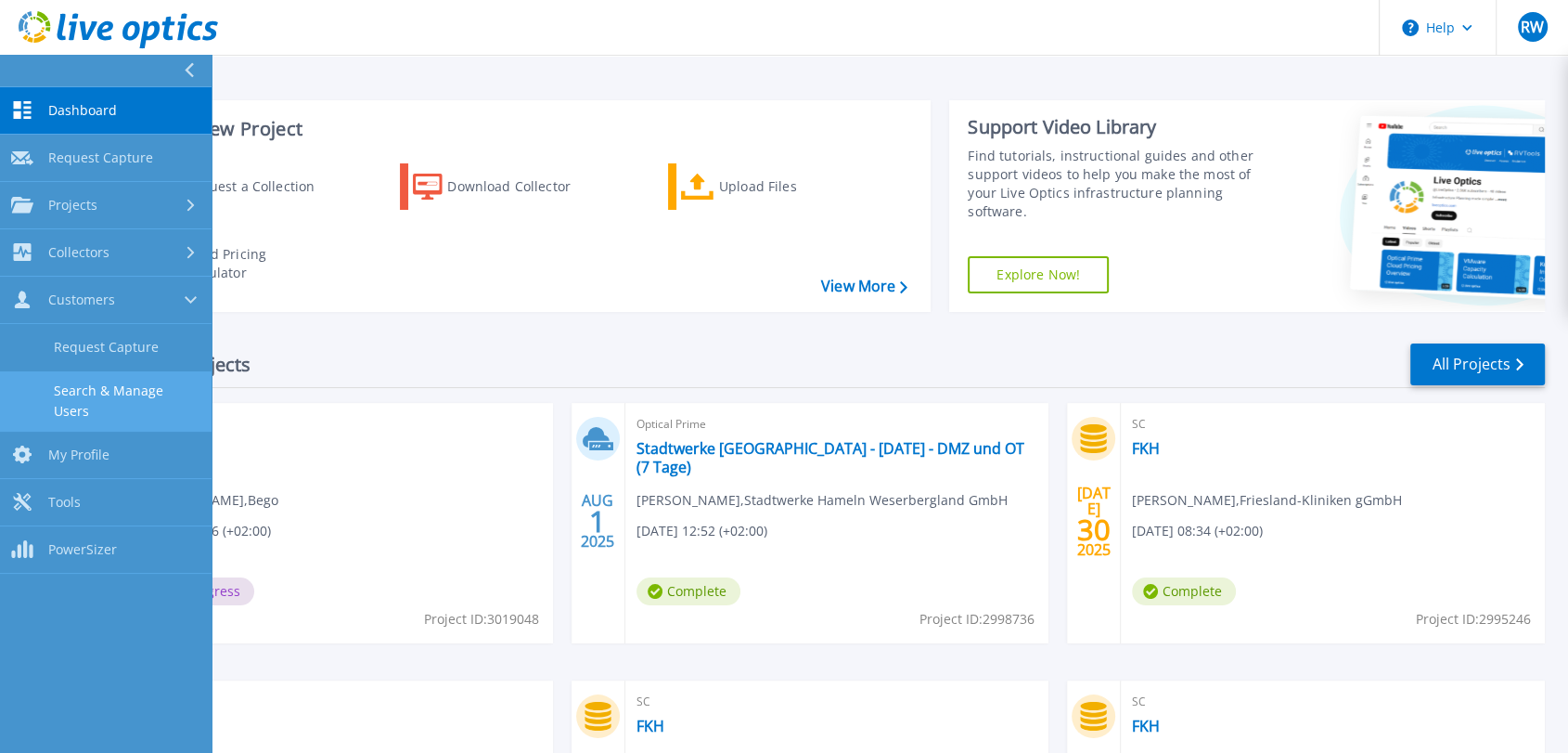
click at [120, 395] on link "Search & Manage Users" at bounding box center [105, 401] width 212 height 60
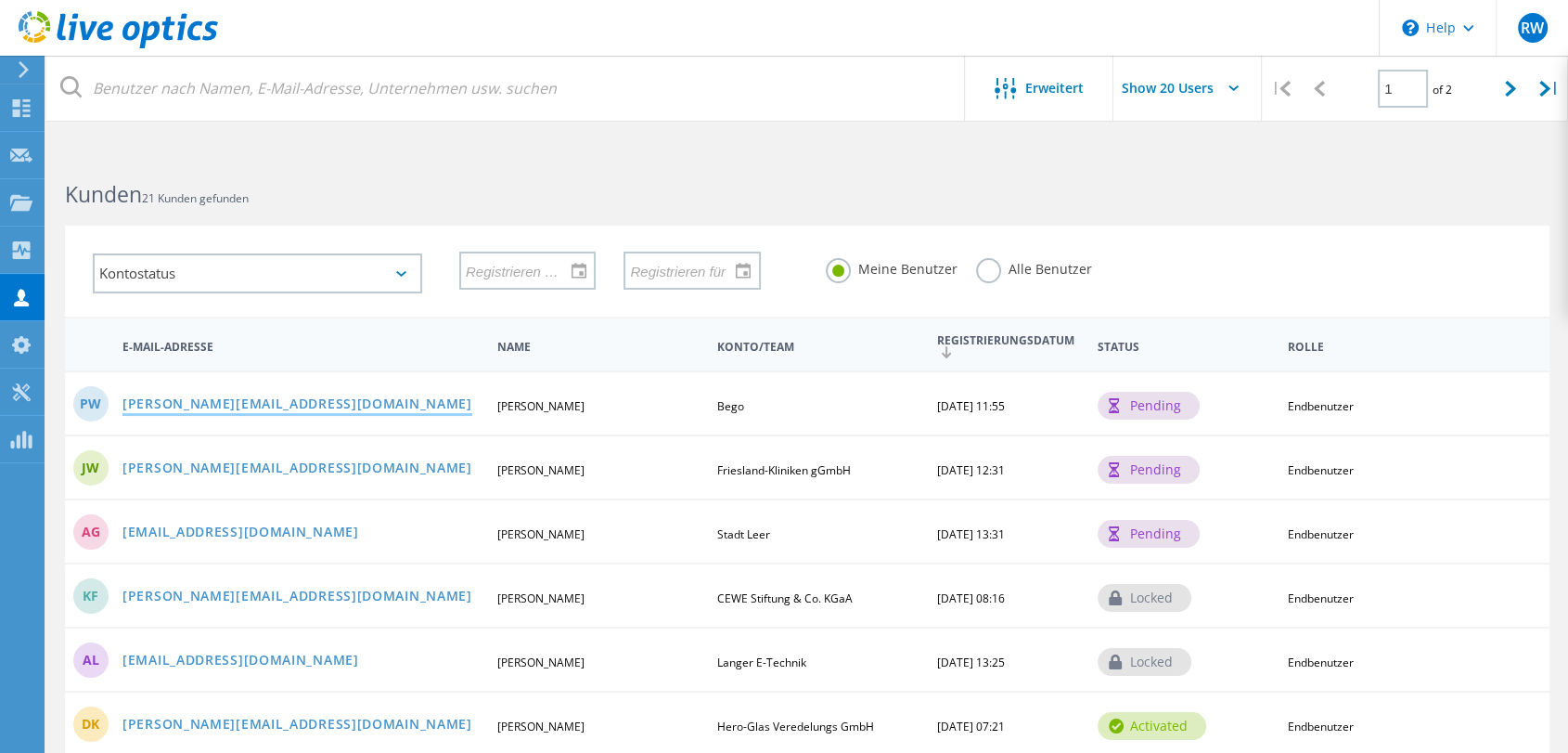
click at [246, 403] on link "philipp.wehling@bego.com" at bounding box center [297, 405] width 350 height 16
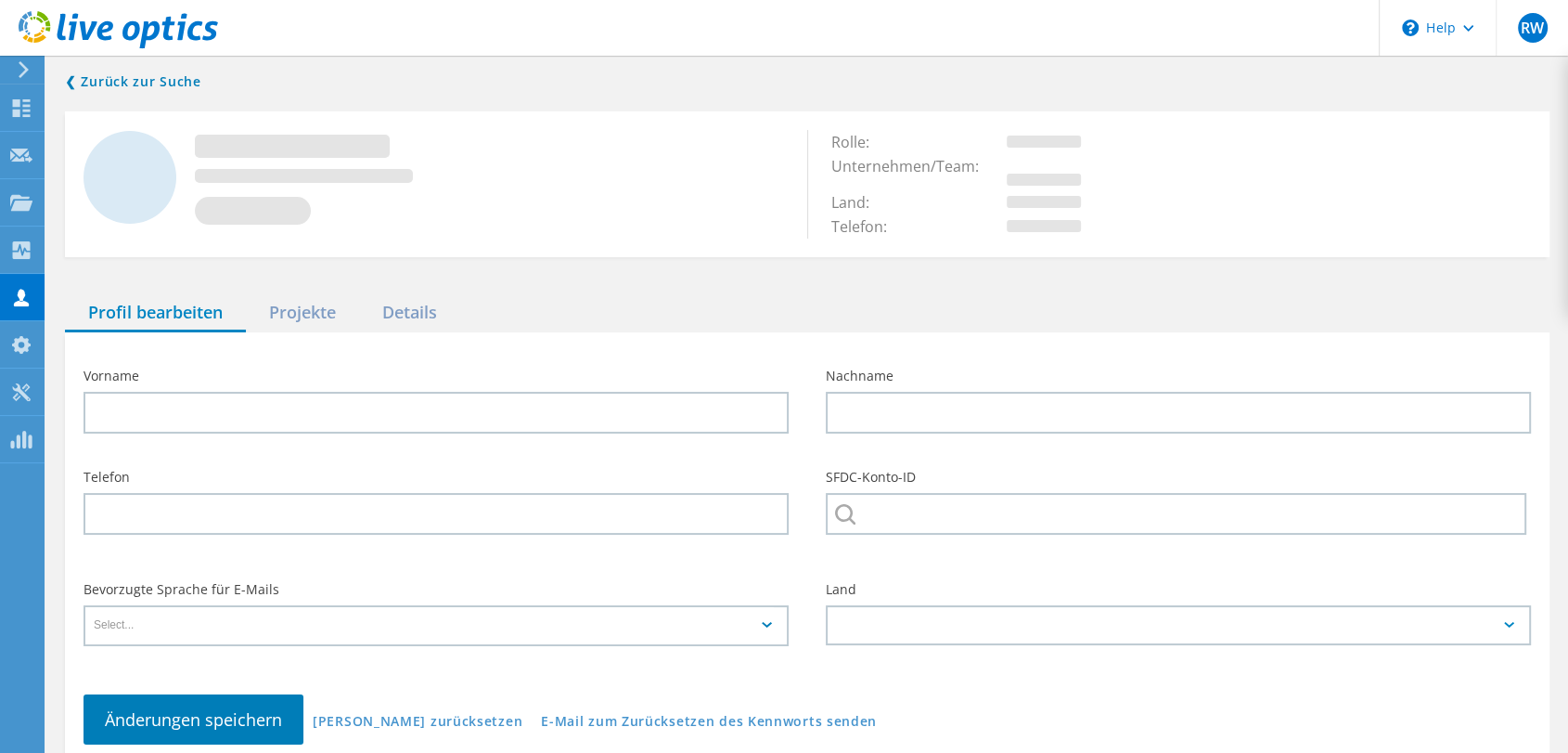
type input "Philipp"
type input "Webling"
type input "Bego"
type input "English"
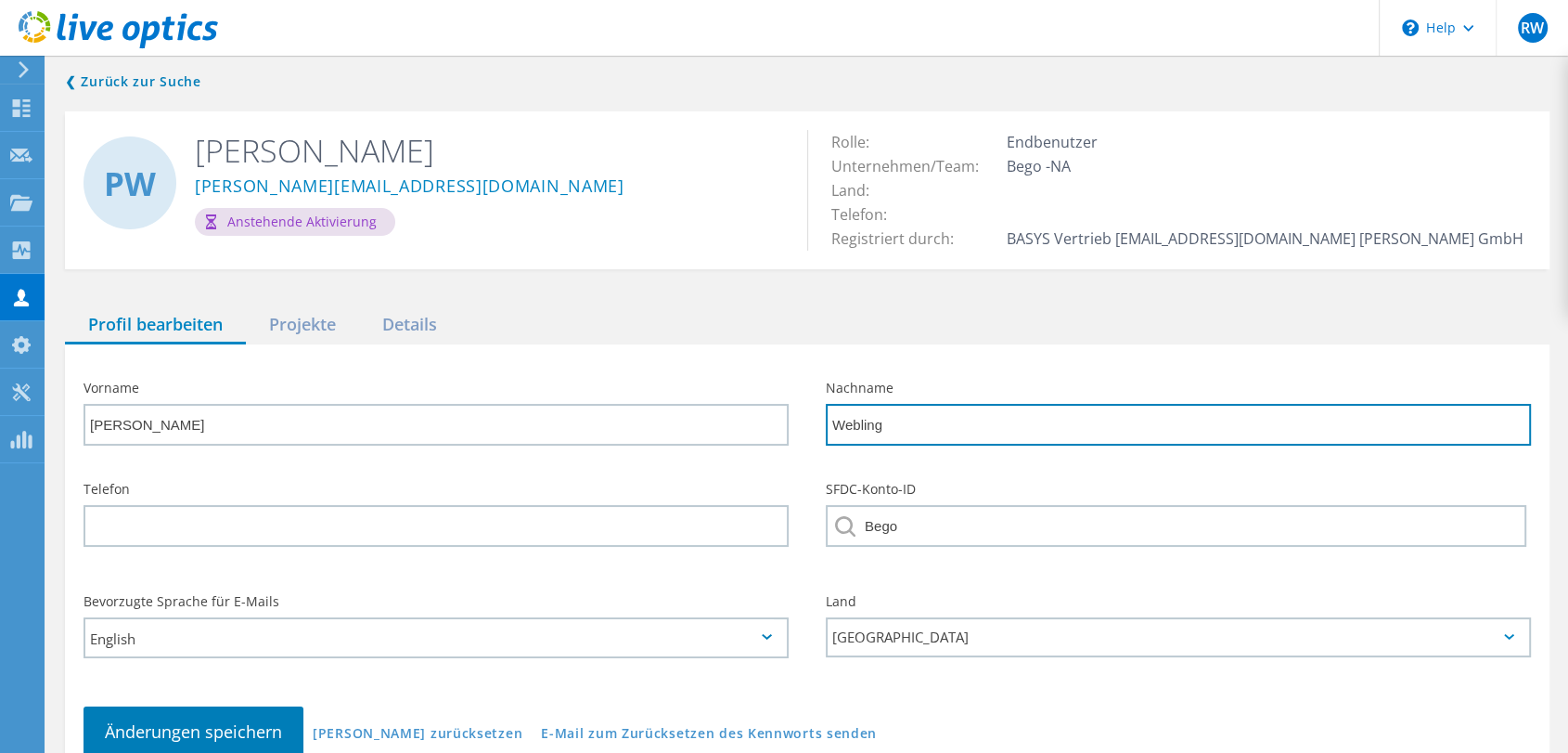
click at [859, 430] on input "Webling" at bounding box center [1177, 425] width 705 height 42
type input "Wehling"
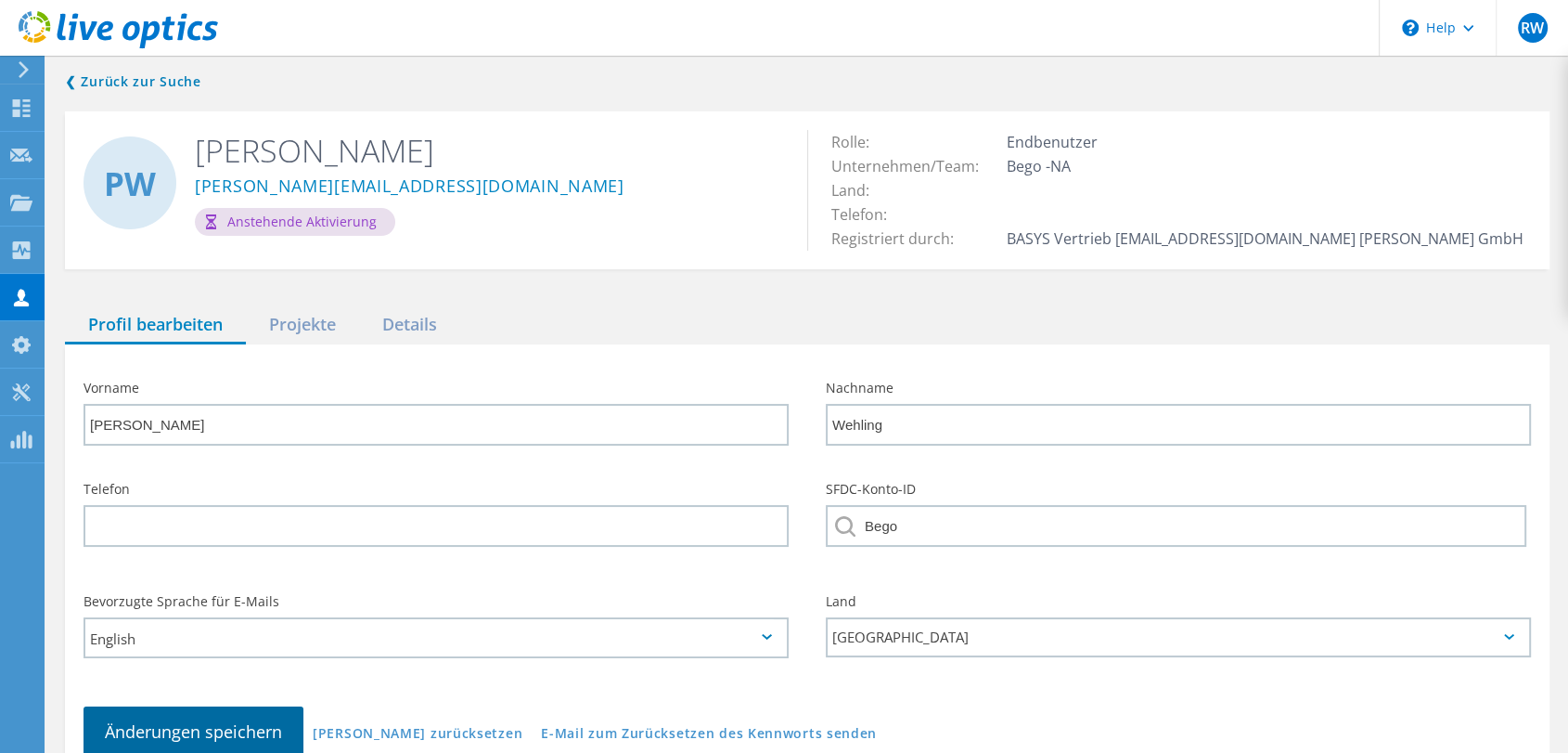
click at [199, 731] on span "Änderungen speichern" at bounding box center [193, 731] width 177 height 22
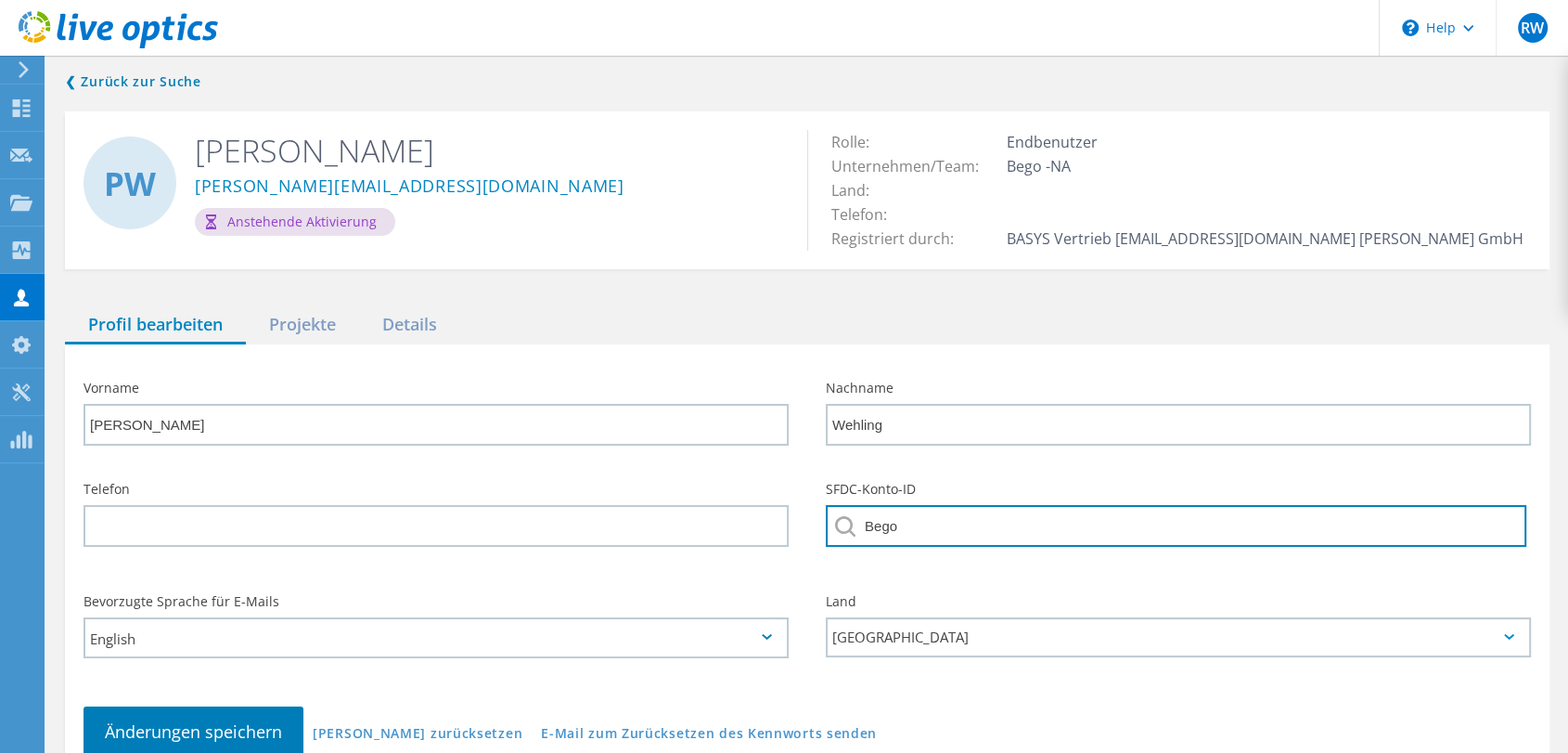
click at [922, 520] on input "Bego" at bounding box center [1175, 526] width 700 height 42
drag, startPoint x: 898, startPoint y: 529, endPoint x: 872, endPoint y: 528, distance: 26.0
click at [872, 528] on input "Bego" at bounding box center [1175, 526] width 700 height 42
type input "B"
paste input "BEGO GmbH & Co. KG"
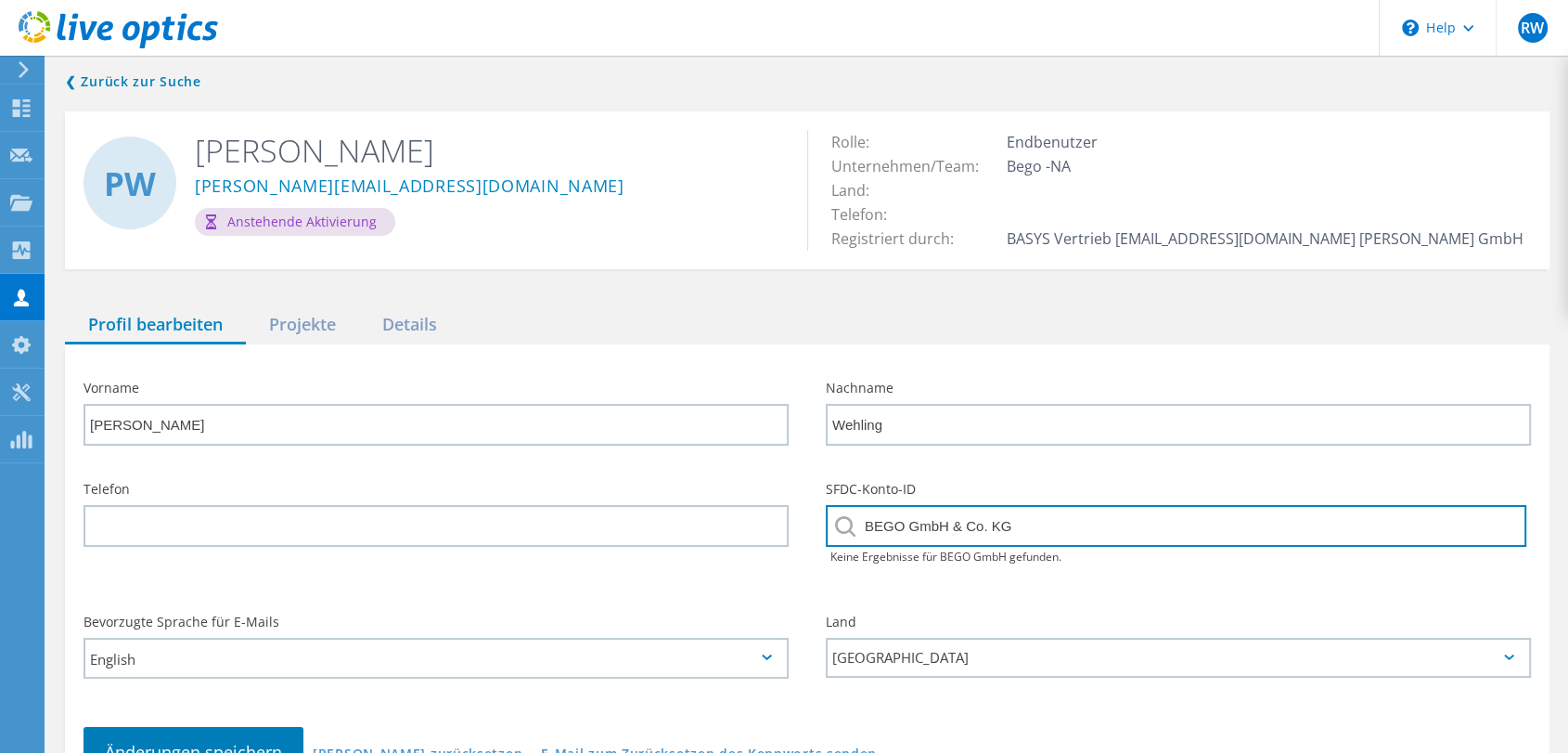
type input "BEGO GmbH & Co. KG"
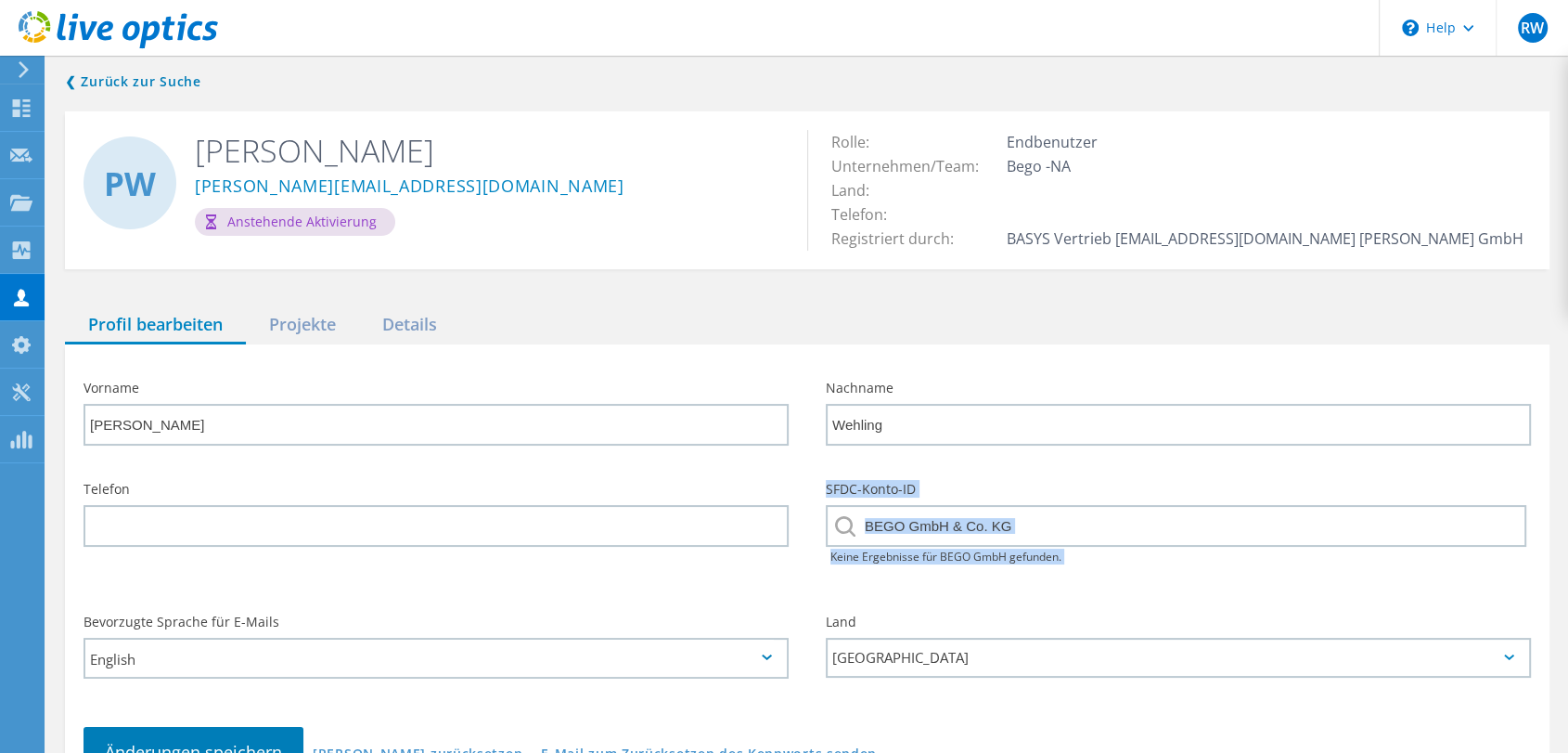
click at [765, 580] on div "Telefon SFDC-Konto-ID BEGO GmbH & Co. KG Keine Ergebnisse für BEGO GmbH gefunde…" at bounding box center [806, 530] width 1484 height 132
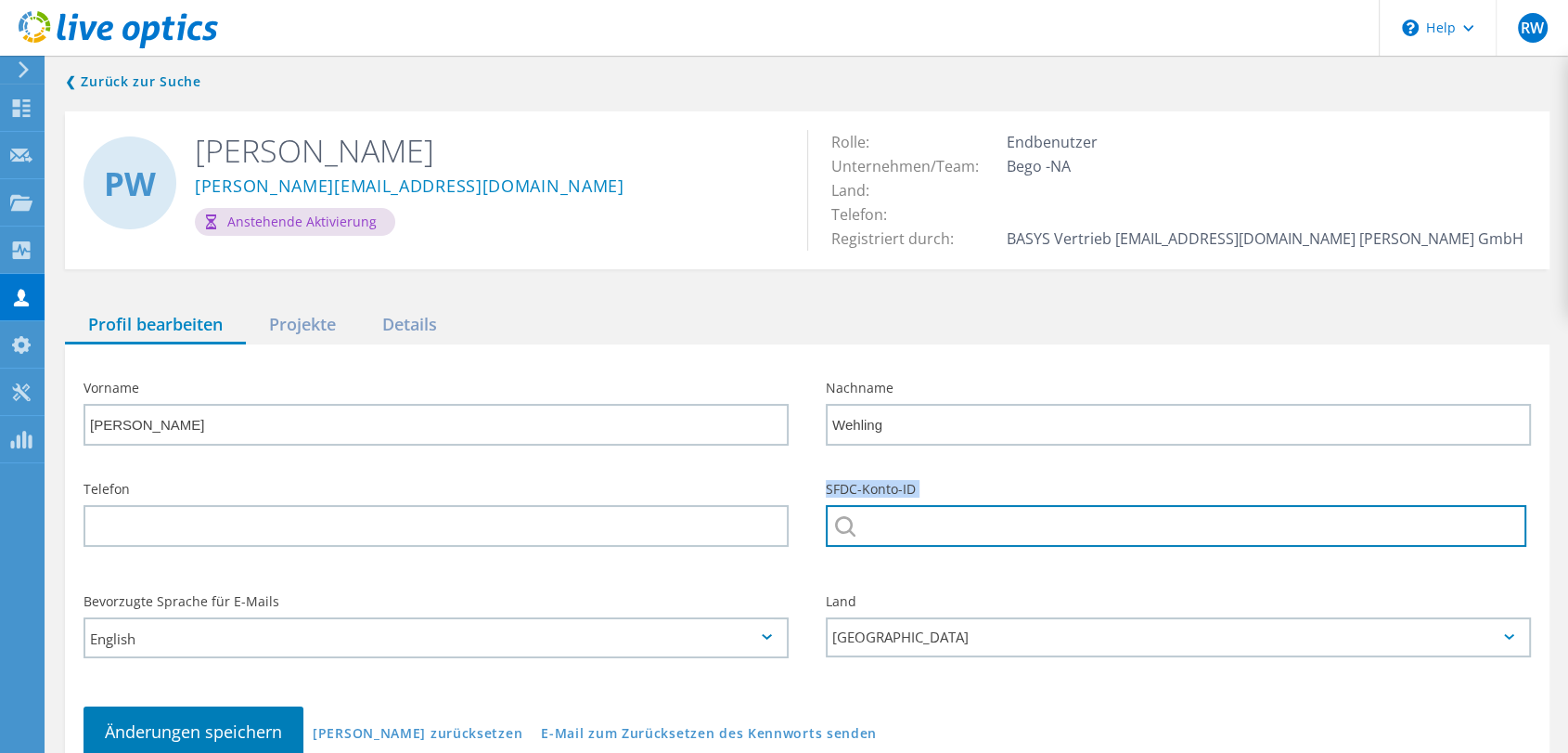
click at [855, 527] on input "text" at bounding box center [1175, 526] width 700 height 42
paste input "BEGO GmbH & Co. KG"
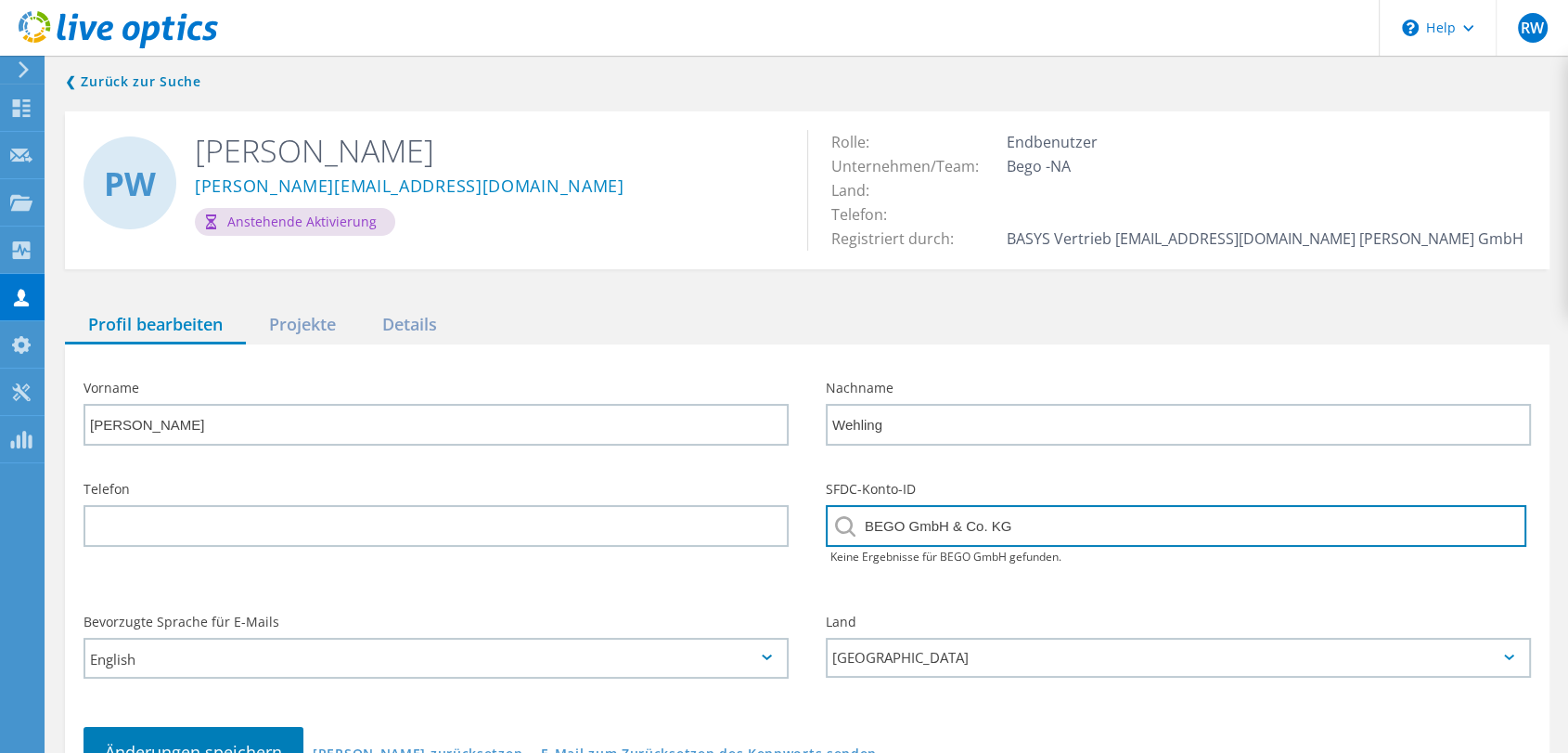
type input "BEGO GmbH & Co. KG"
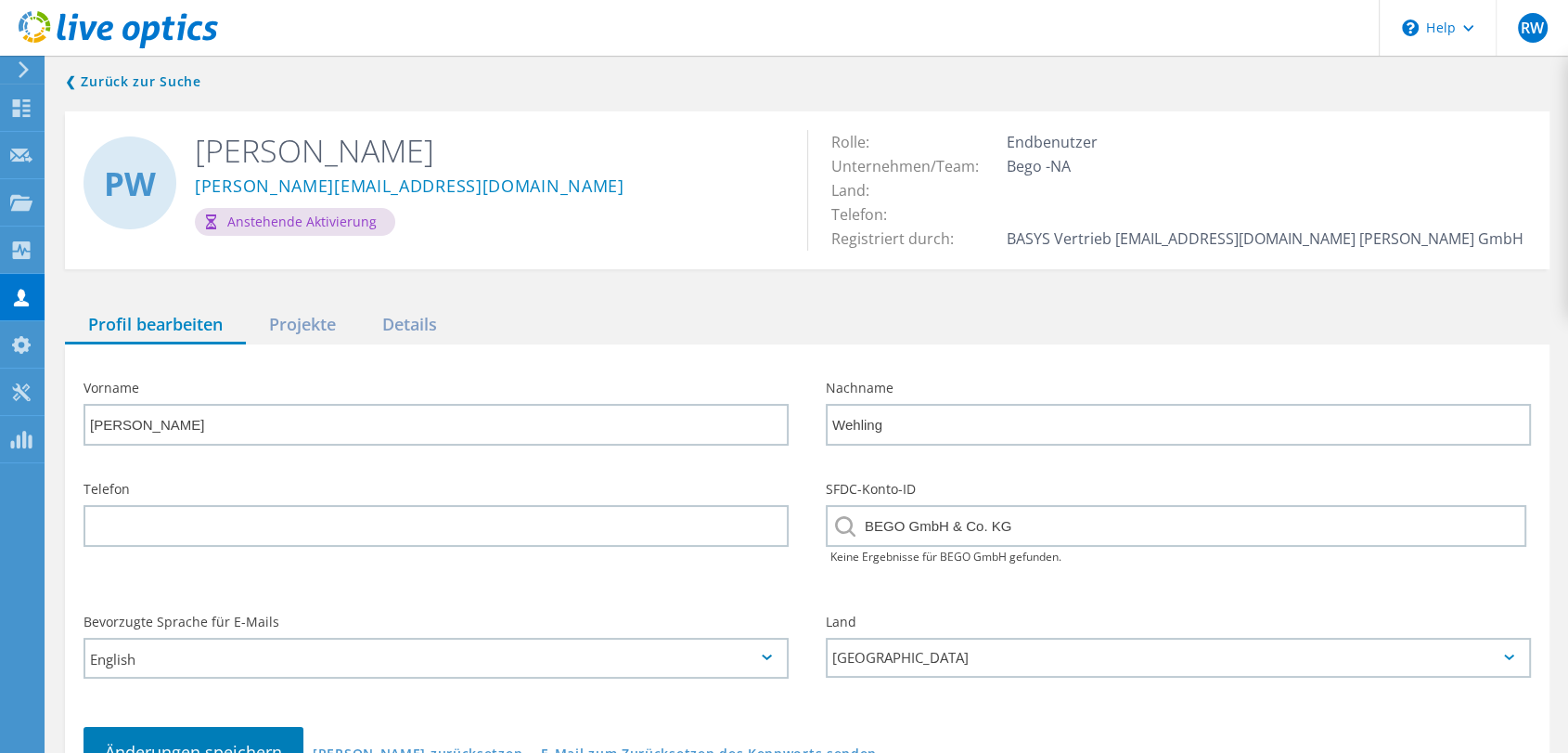
click at [638, 598] on div "Bevorzugte Sprache für E-Mails English" at bounding box center [436, 653] width 742 height 111
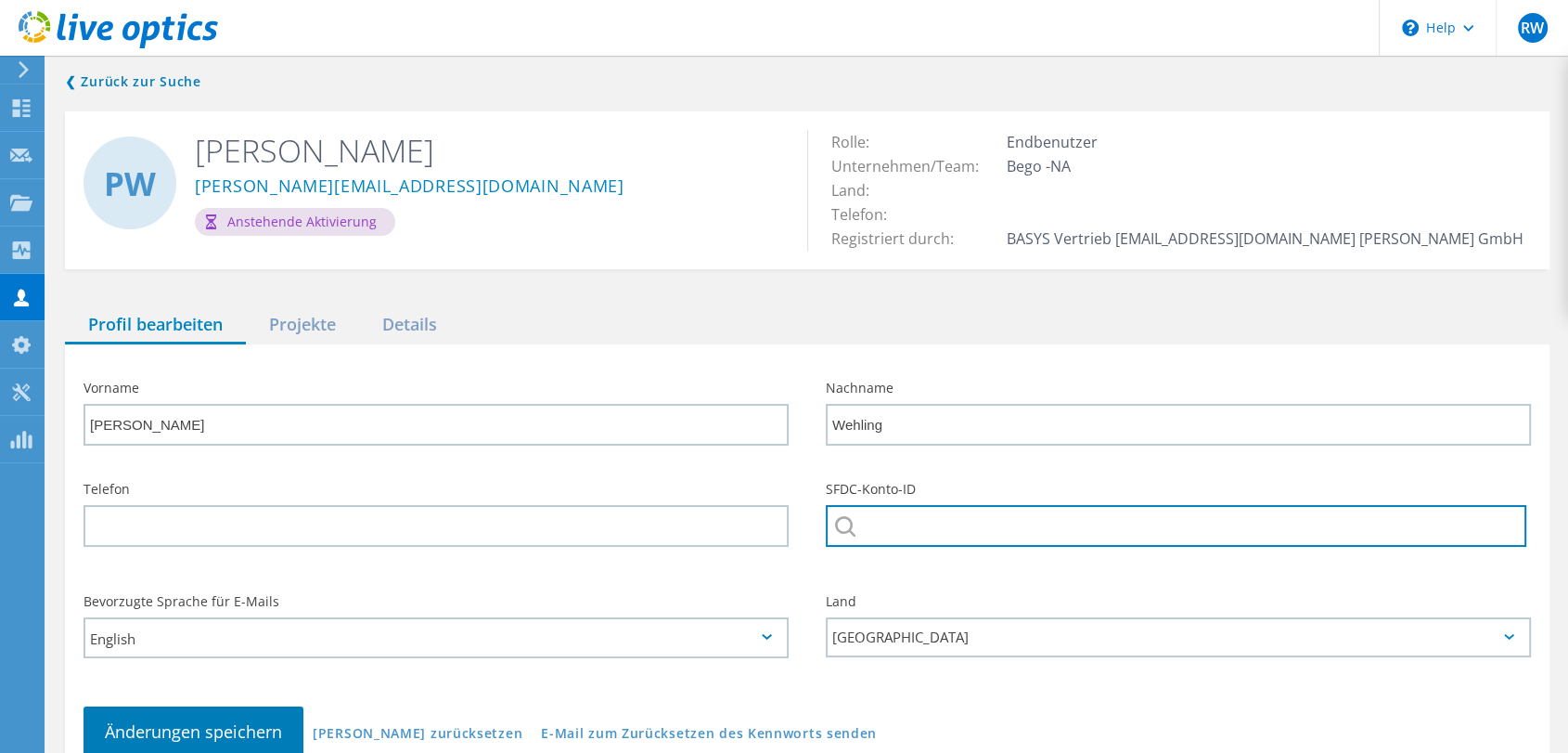
click at [914, 516] on input "text" at bounding box center [1175, 526] width 700 height 42
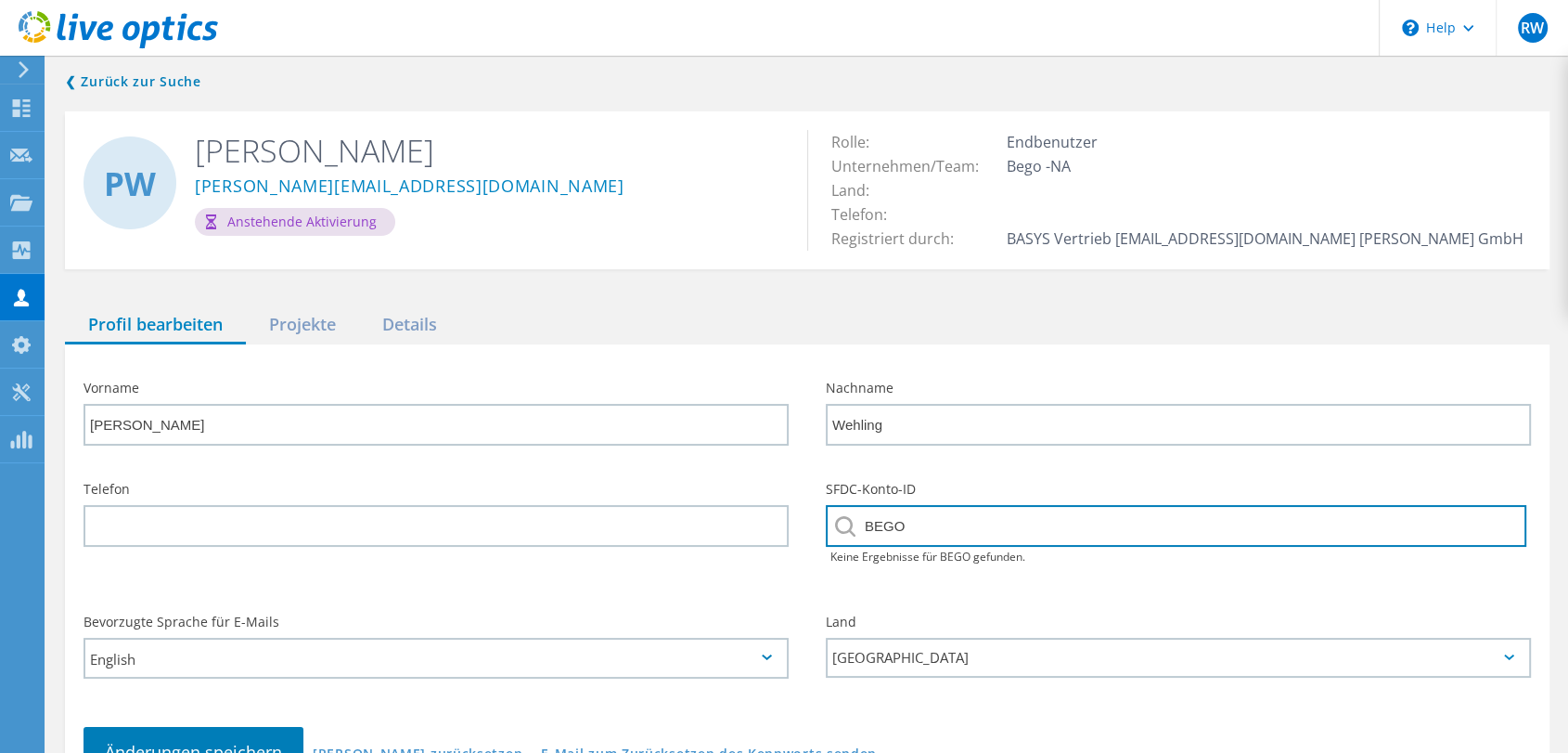
drag, startPoint x: 914, startPoint y: 516, endPoint x: 863, endPoint y: 506, distance: 52.0
click at [863, 506] on input "BEGO" at bounding box center [1175, 526] width 700 height 42
type input "Bego"
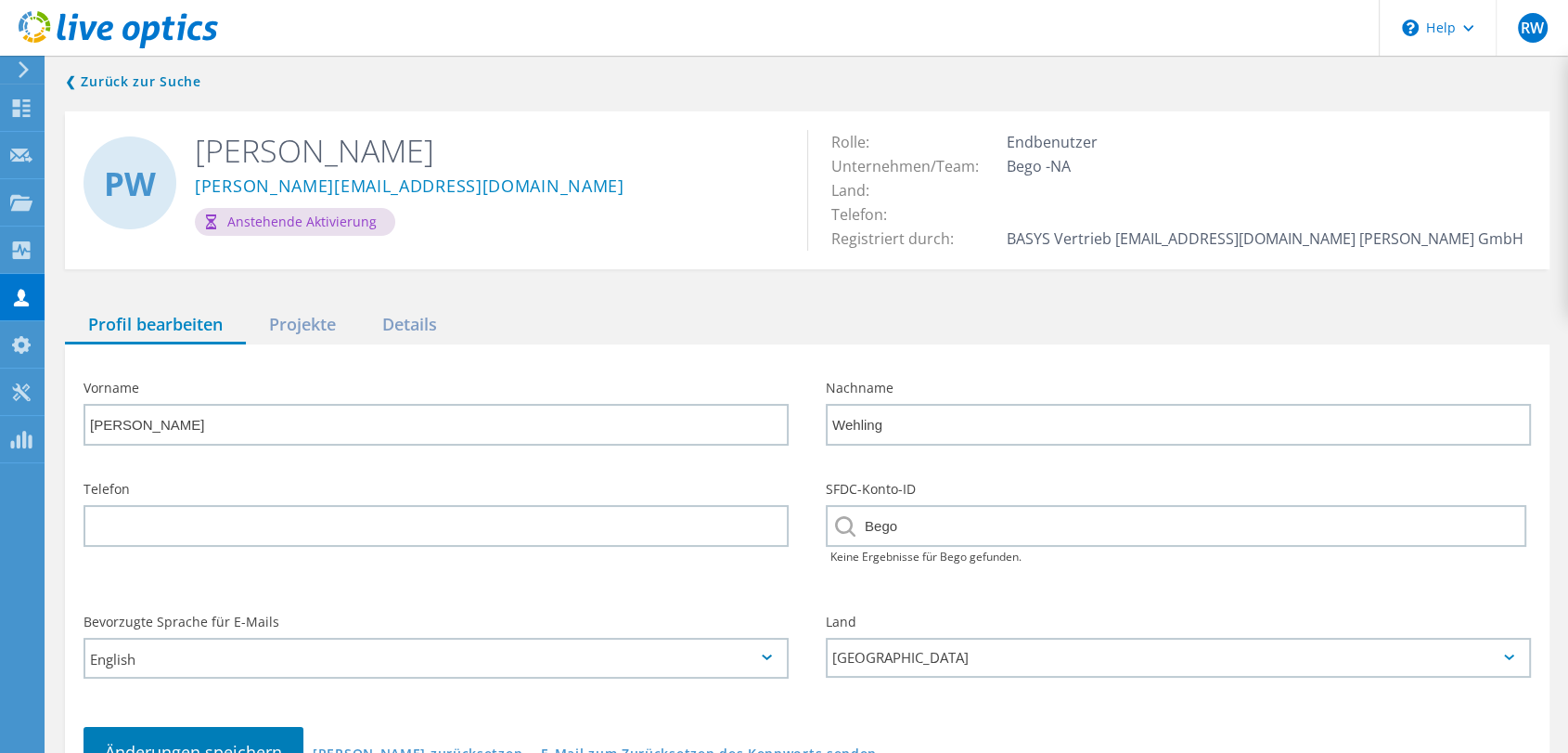
click at [886, 604] on div "Land Deutschland" at bounding box center [1178, 647] width 742 height 99
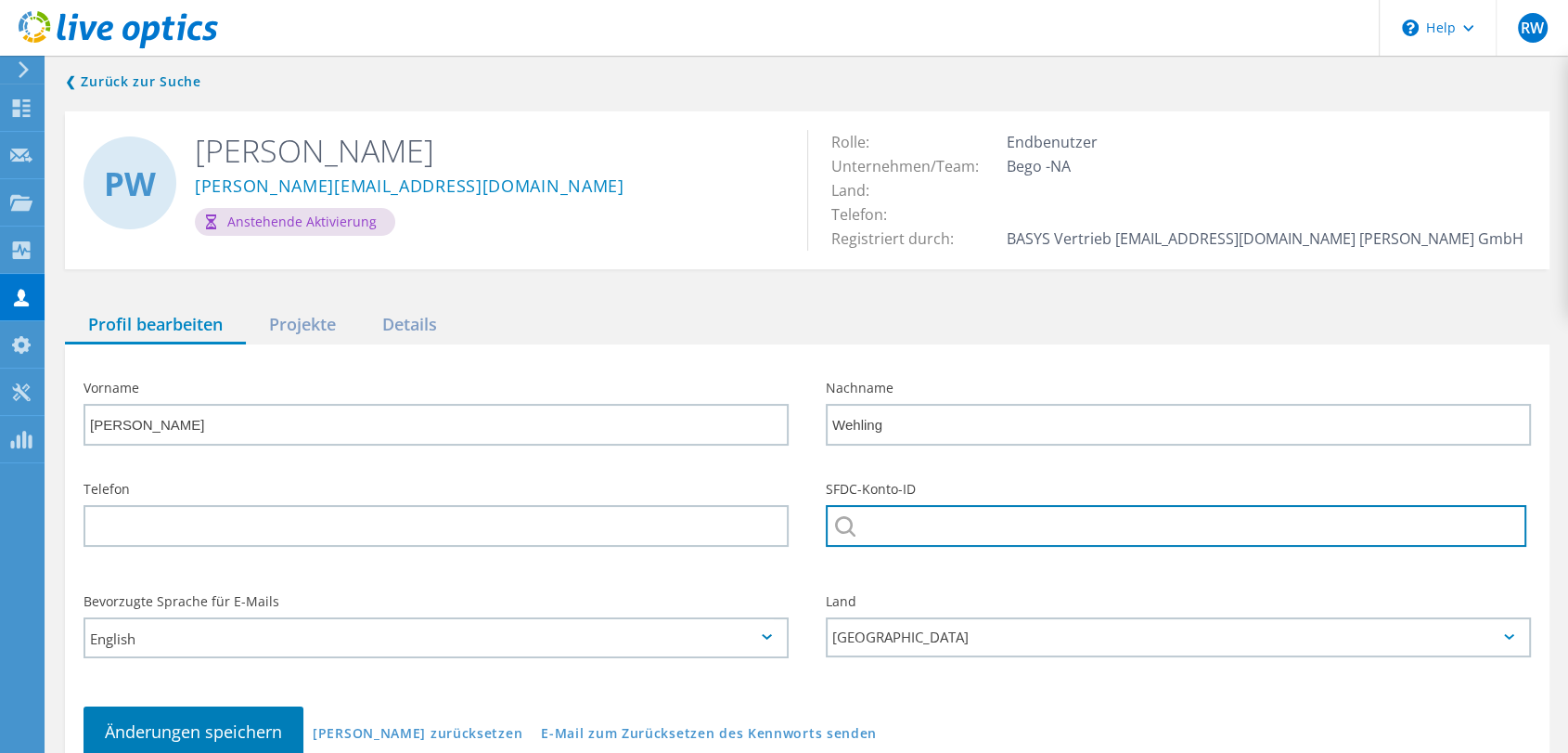
click at [898, 522] on input "text" at bounding box center [1175, 526] width 700 height 42
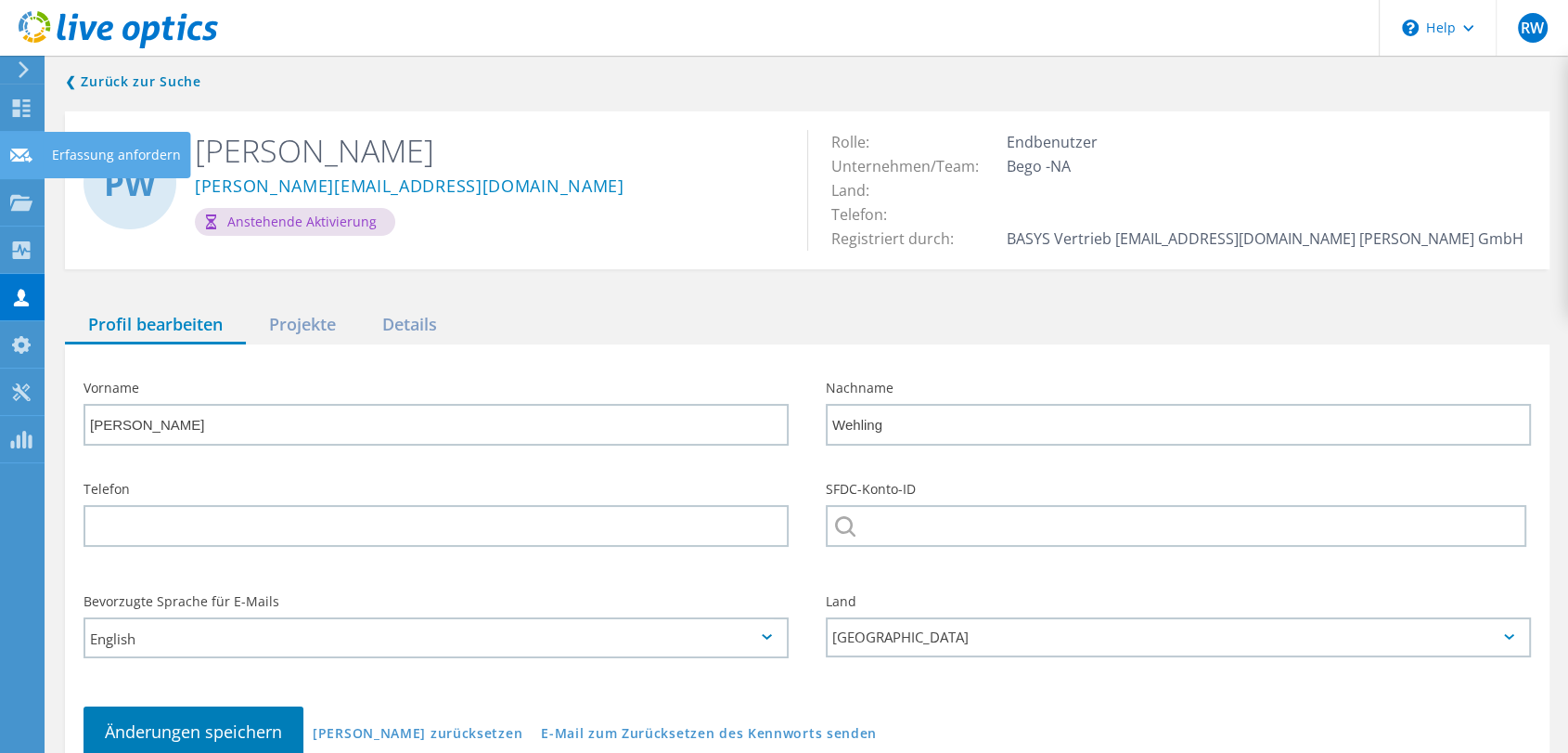
click at [15, 150] on use at bounding box center [21, 154] width 22 height 14
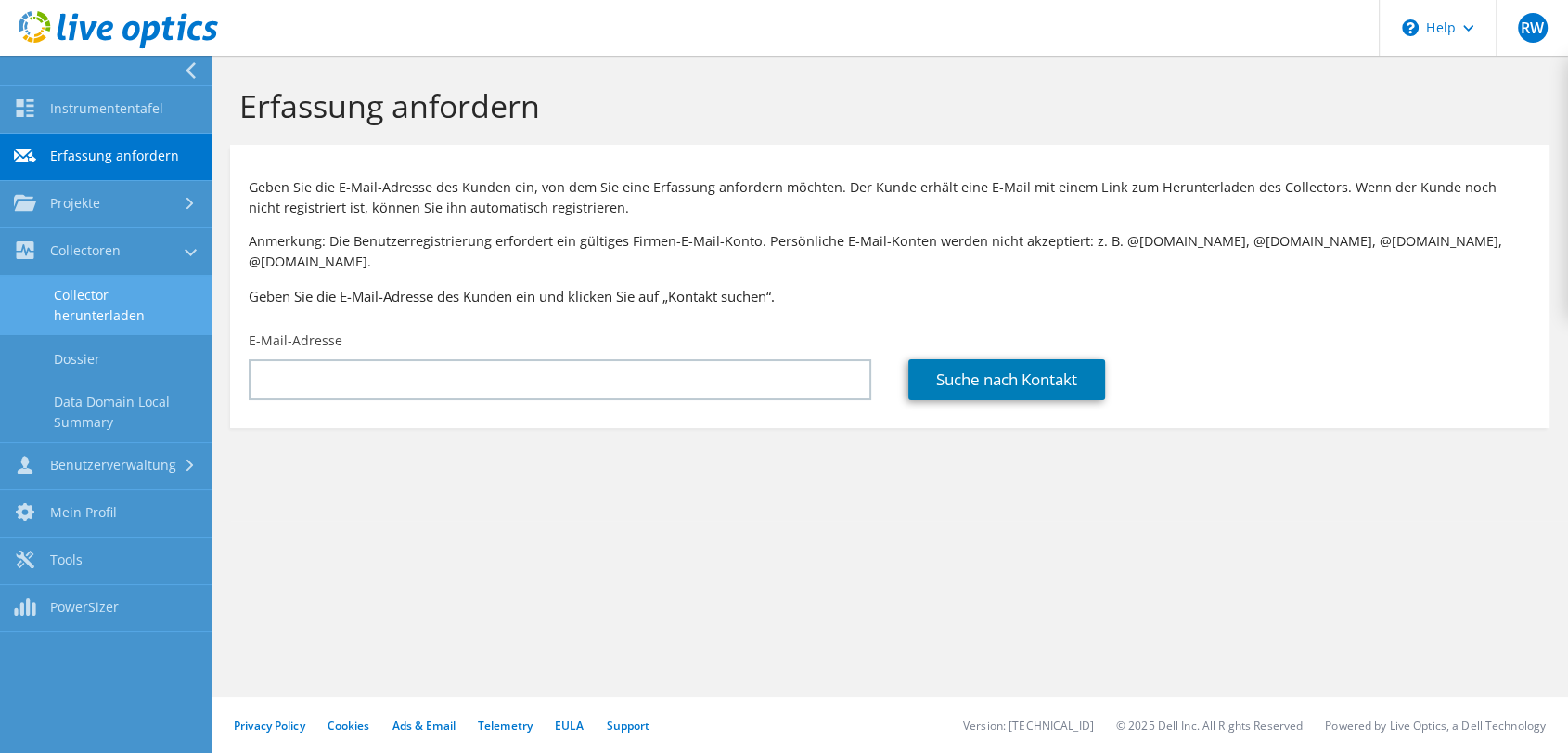
click at [65, 308] on link "Collector herunterladen" at bounding box center [105, 305] width 212 height 60
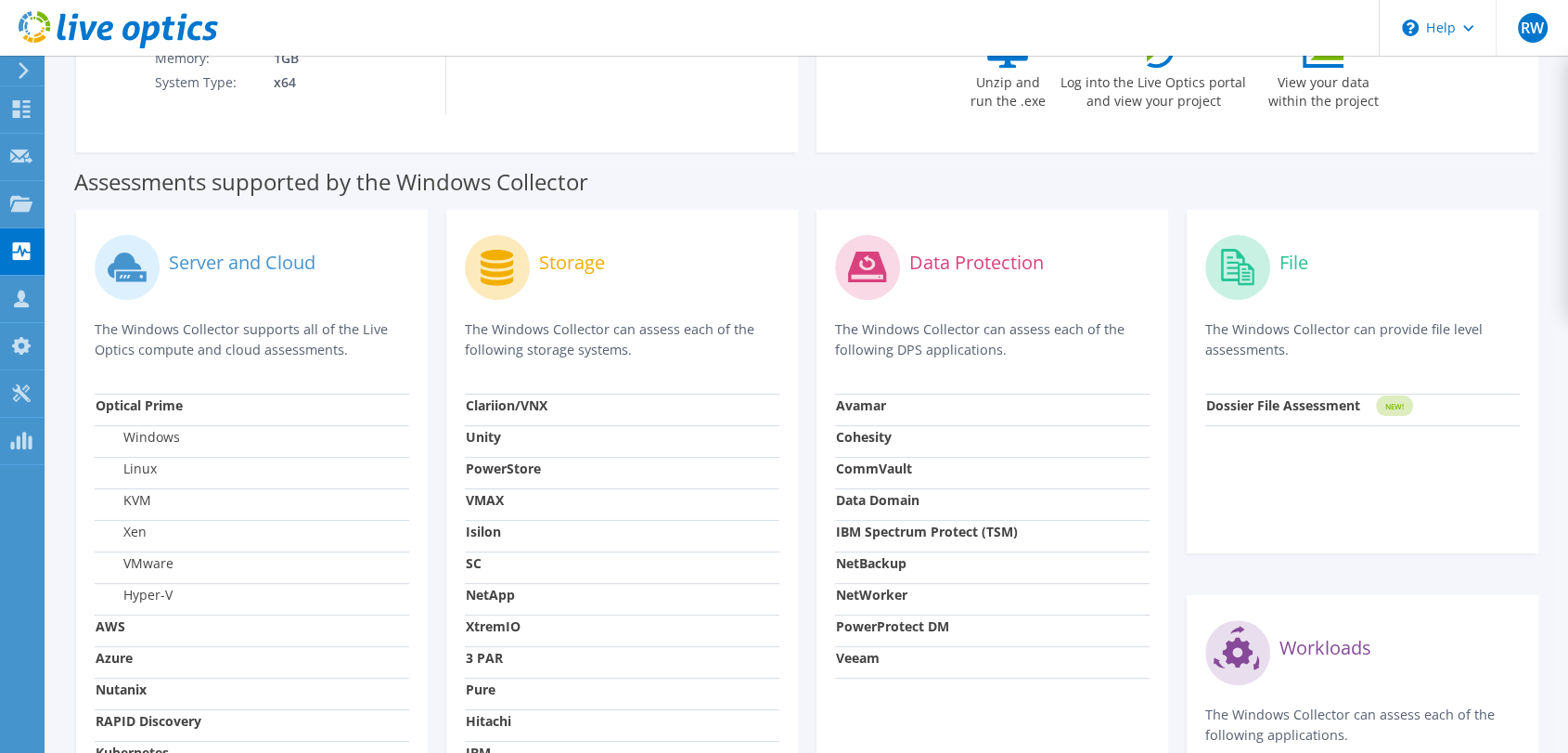
scroll to position [412, 0]
